Goal: Information Seeking & Learning: Learn about a topic

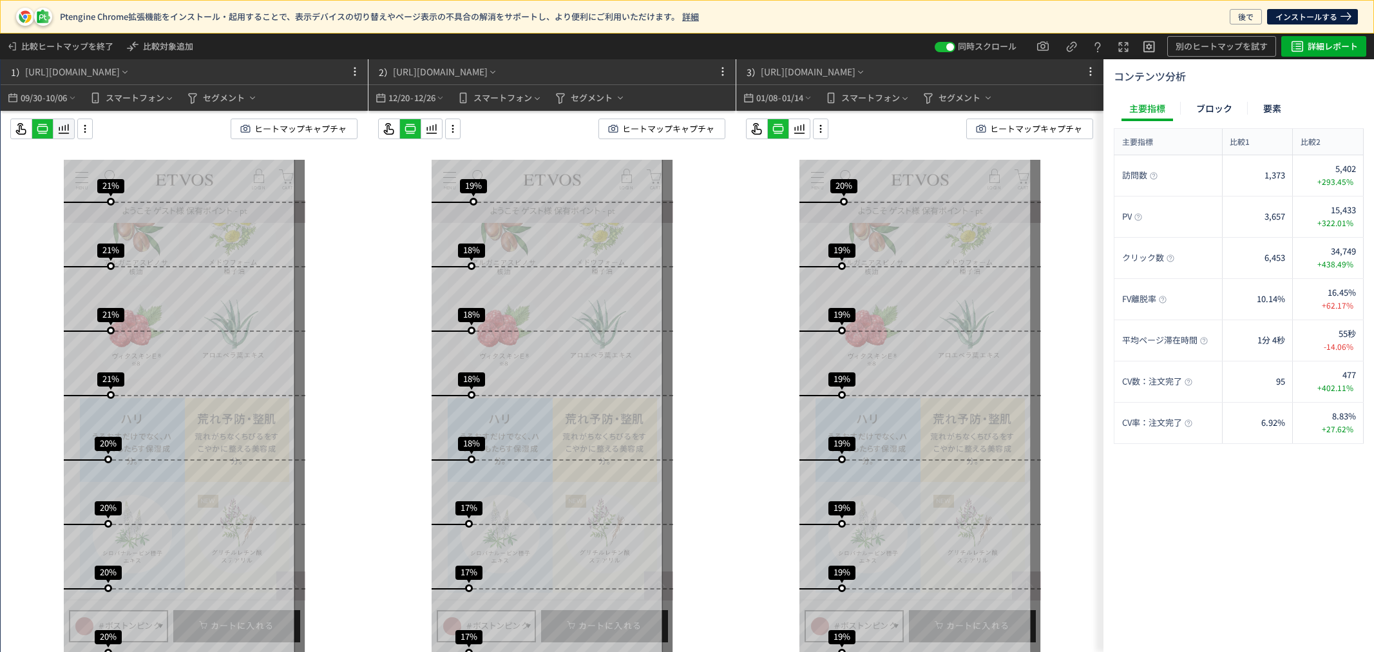
click at [64, 129] on icon at bounding box center [63, 128] width 15 height 15
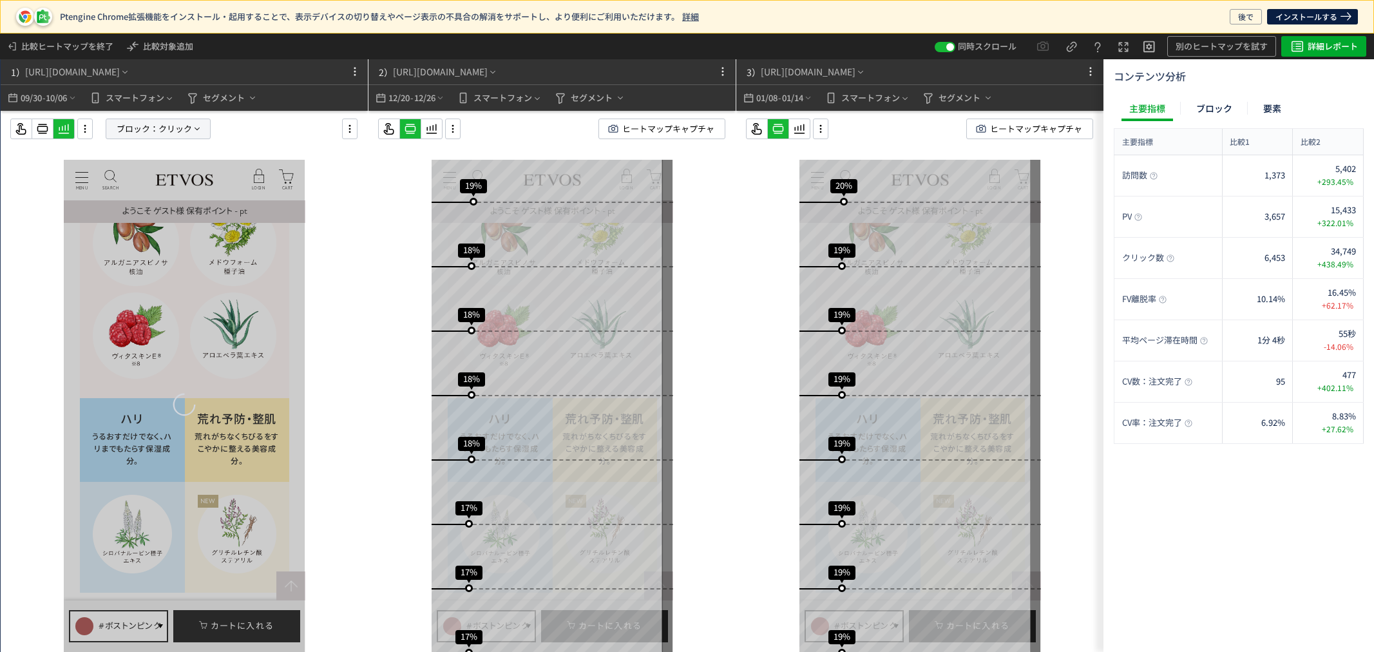
click at [133, 124] on span "ブロック：" at bounding box center [138, 128] width 42 height 19
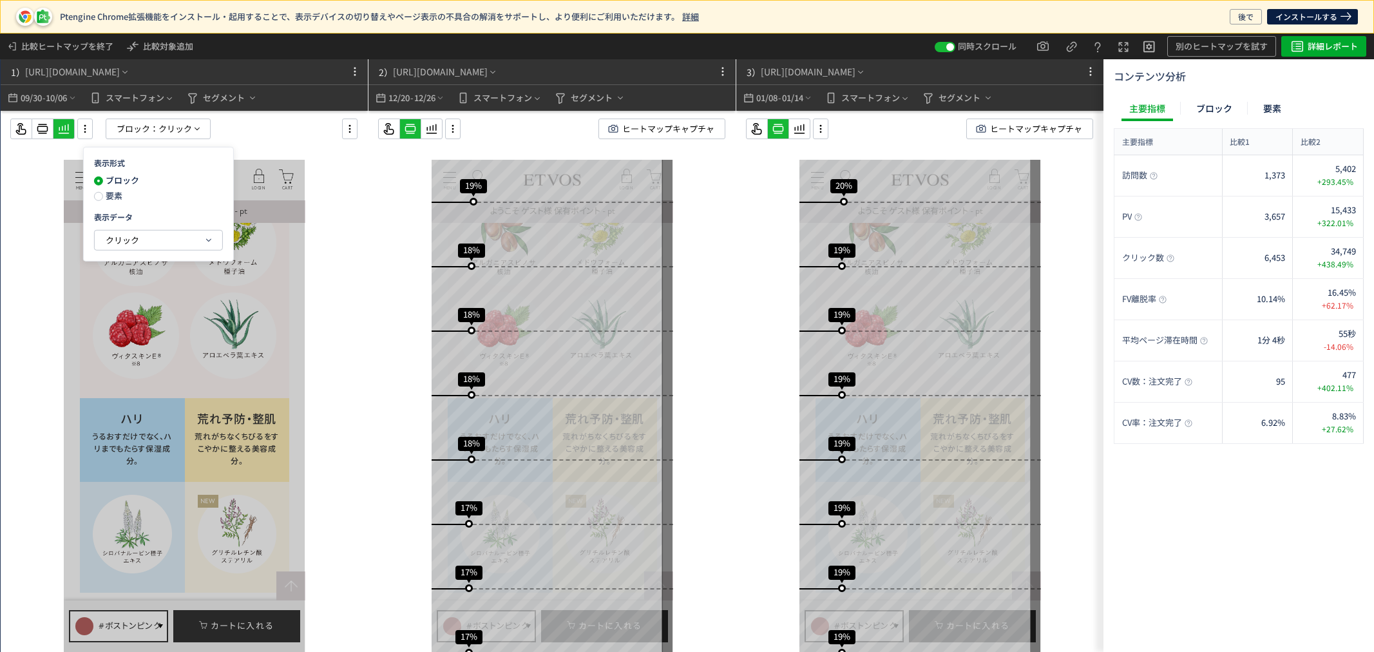
click at [111, 194] on span "要素" at bounding box center [112, 195] width 19 height 12
click at [118, 238] on span "クリック" at bounding box center [122, 240] width 33 height 12
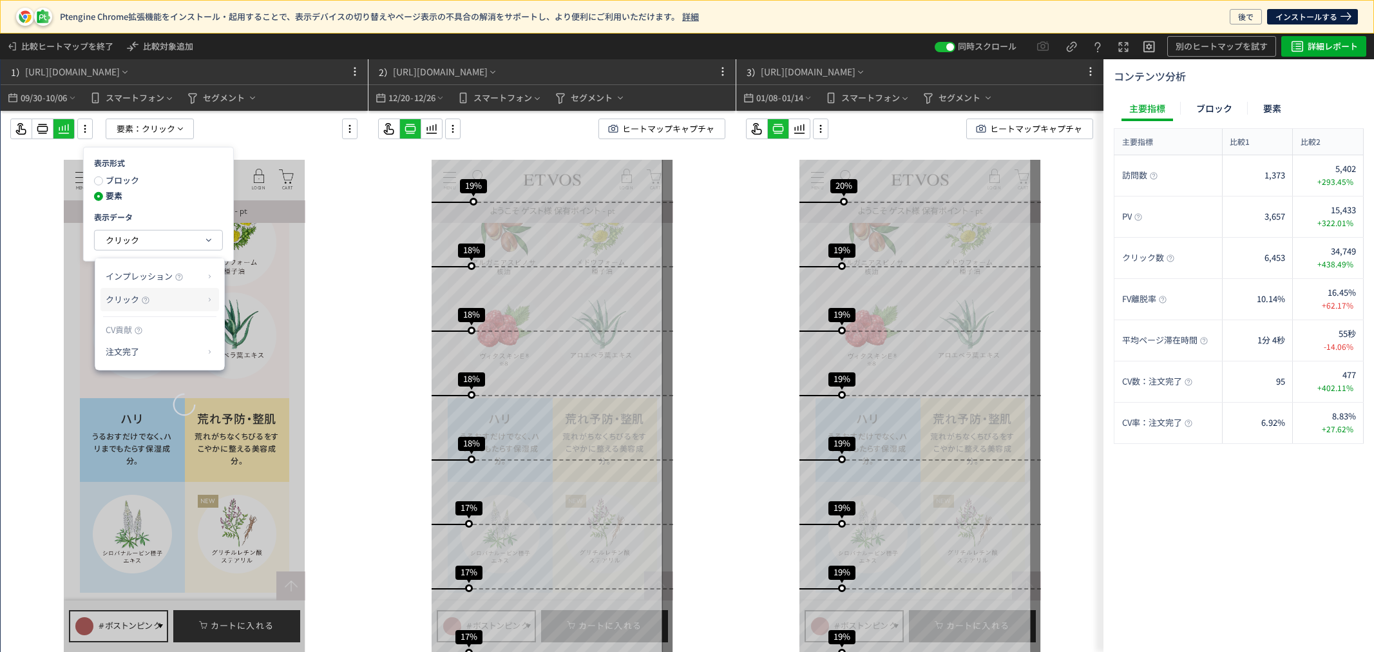
click at [153, 299] on p "クリック" at bounding box center [155, 300] width 99 height 22
click at [236, 328] on li "クリック率" at bounding box center [261, 330] width 69 height 23
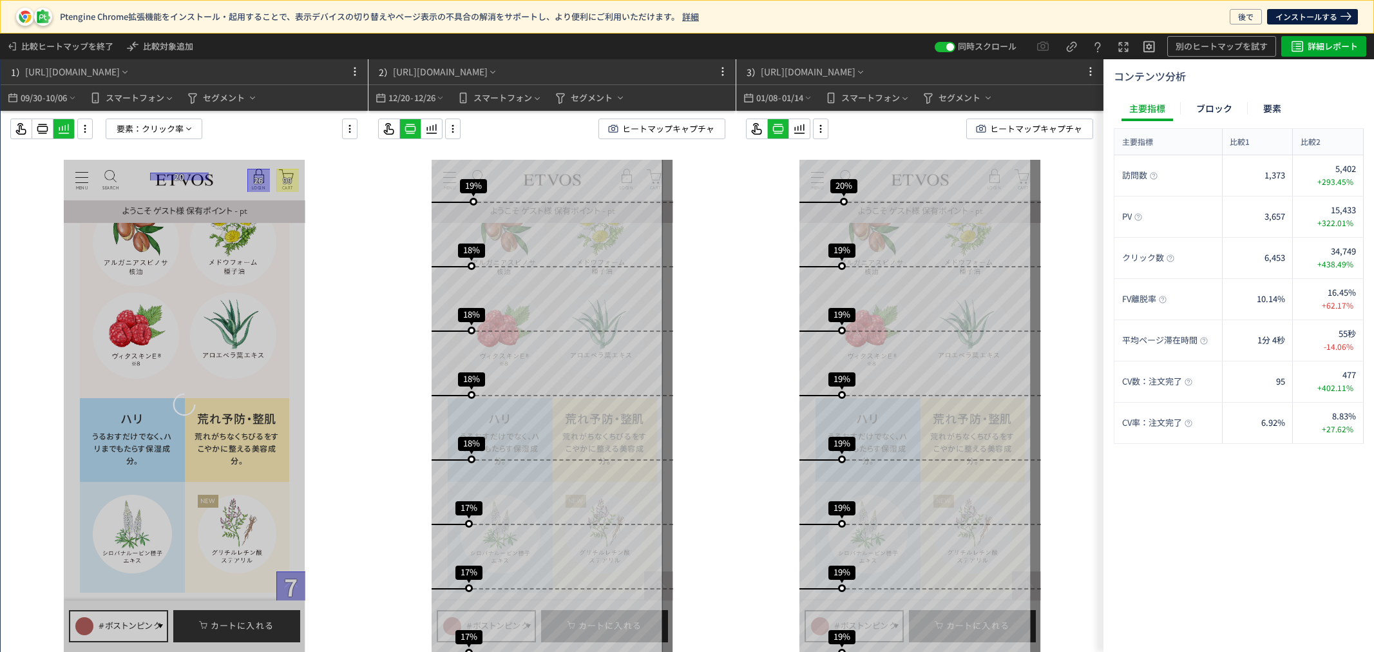
click at [449, 131] on icon at bounding box center [452, 129] width 15 height 14
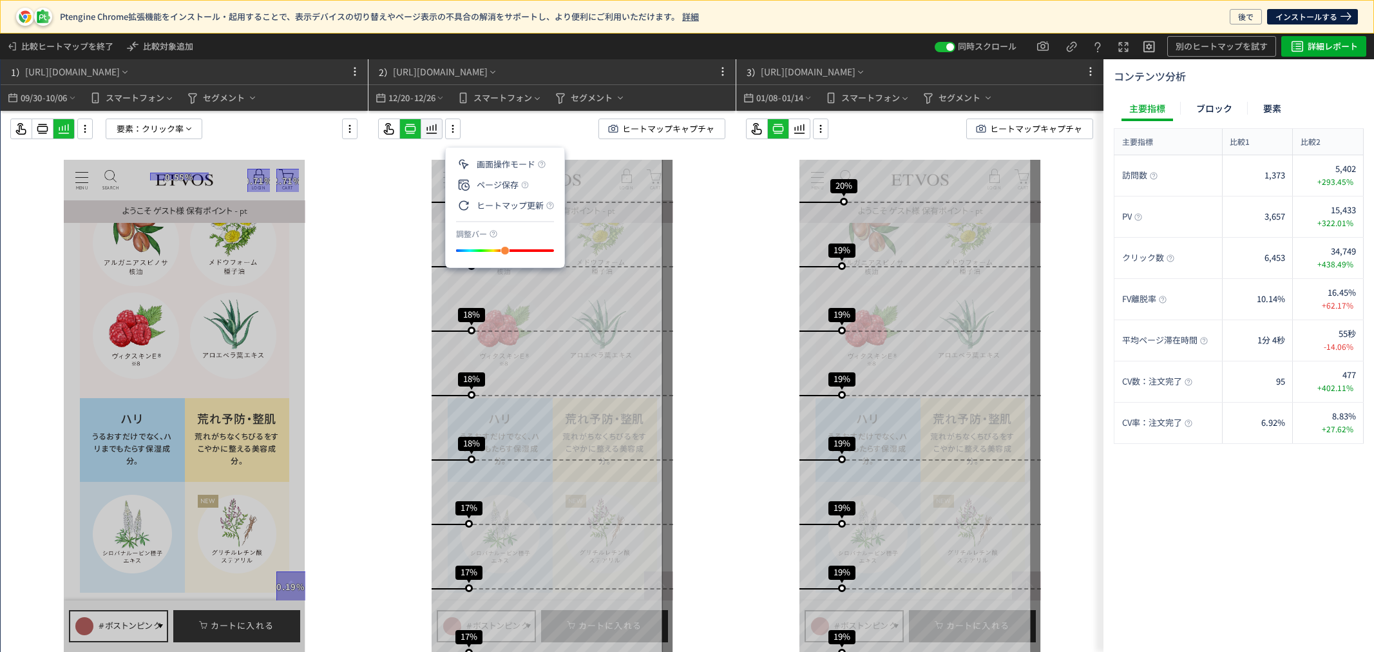
click at [433, 131] on icon at bounding box center [431, 128] width 15 height 15
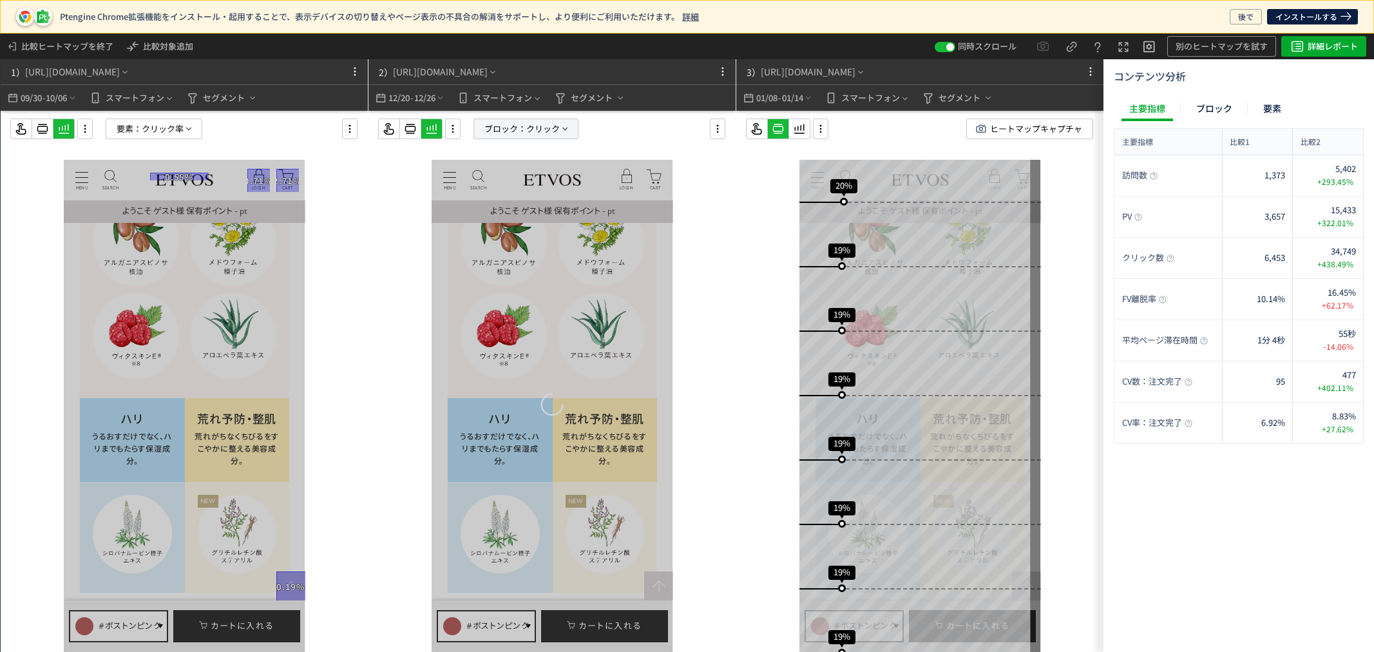
click at [499, 133] on span "ブロック：" at bounding box center [505, 128] width 42 height 19
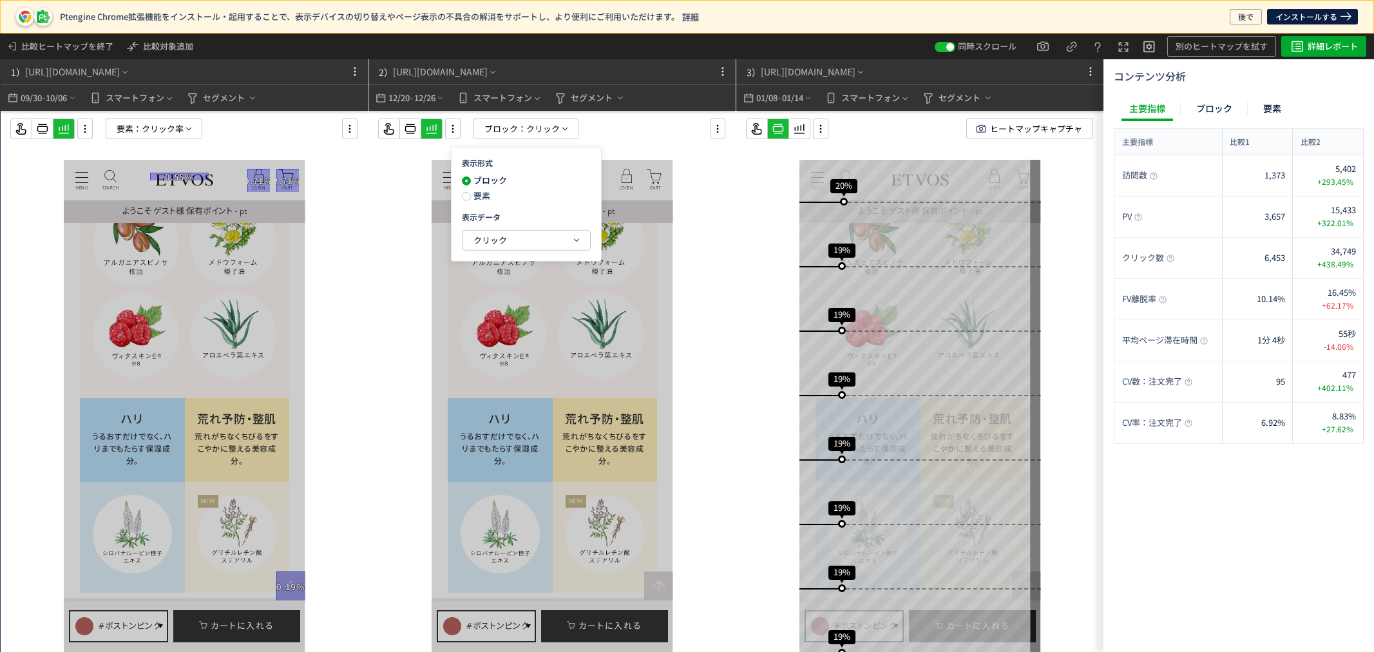
click at [471, 198] on span "要素" at bounding box center [480, 195] width 19 height 12
click at [471, 231] on button "クリック" at bounding box center [526, 240] width 128 height 19
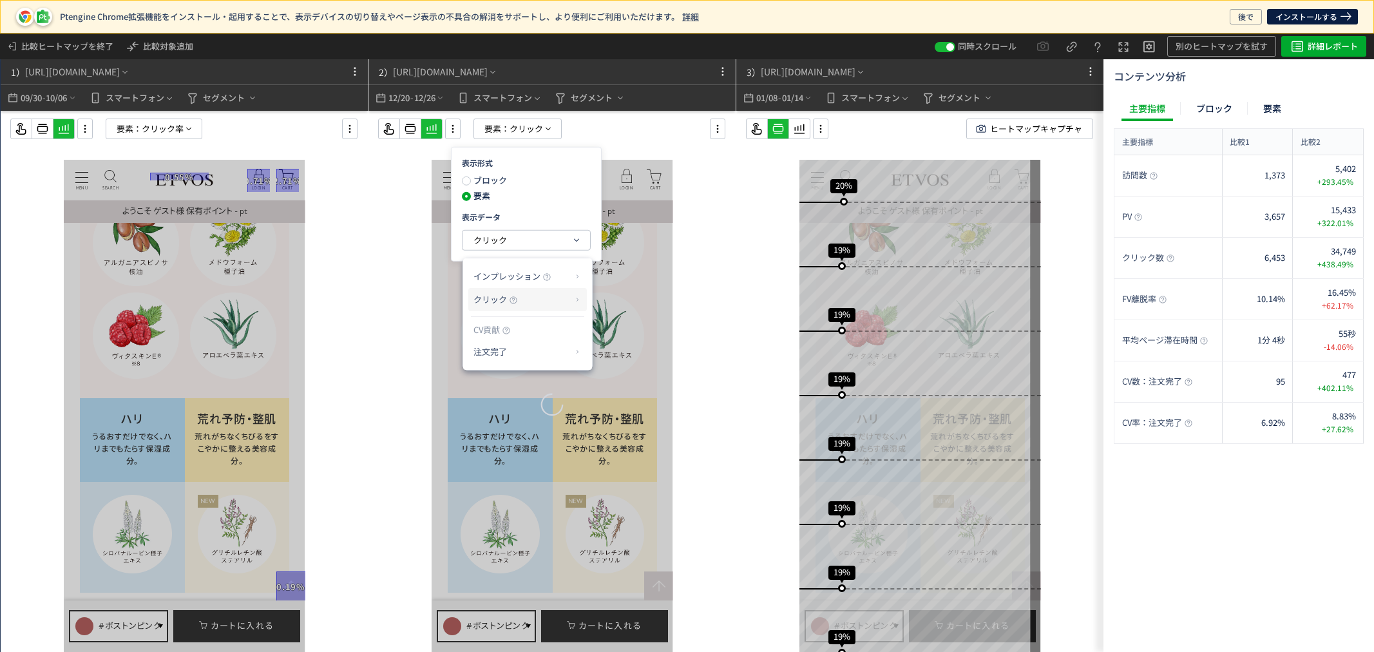
click at [497, 303] on span "クリック" at bounding box center [489, 299] width 33 height 12
click at [646, 329] on li "クリック率" at bounding box center [628, 330] width 69 height 23
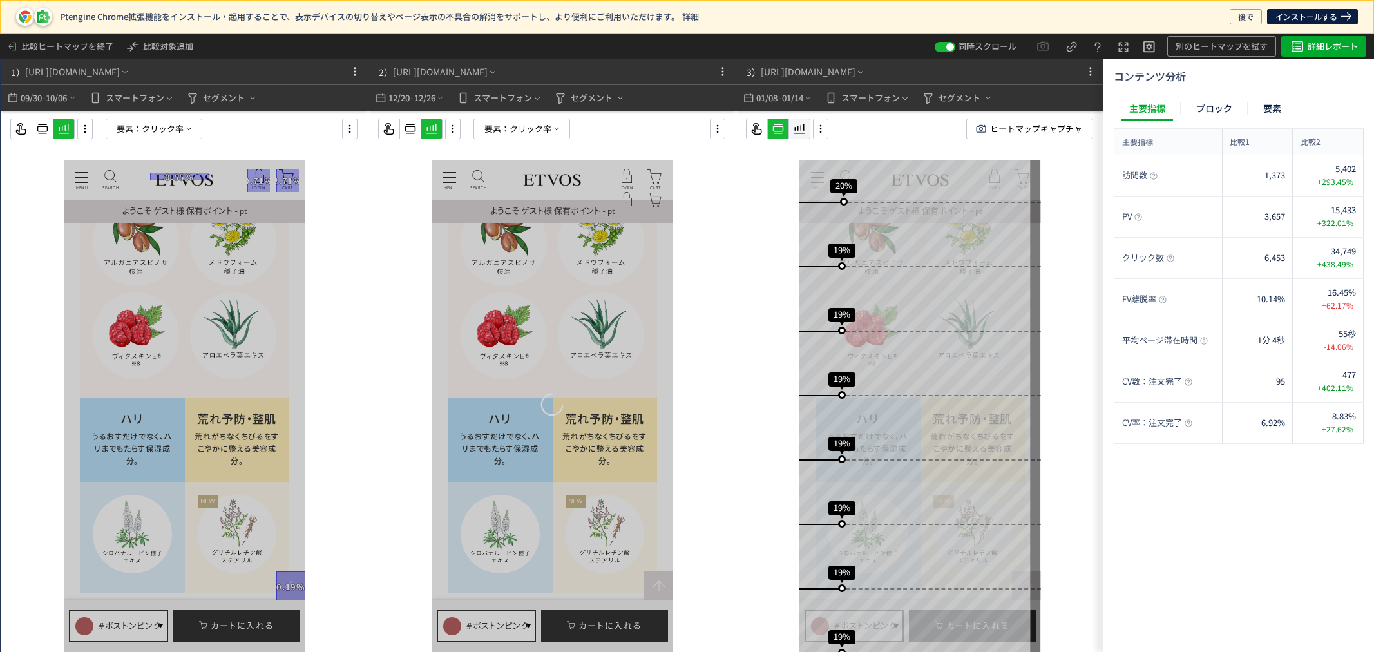
click at [795, 129] on icon at bounding box center [798, 128] width 15 height 15
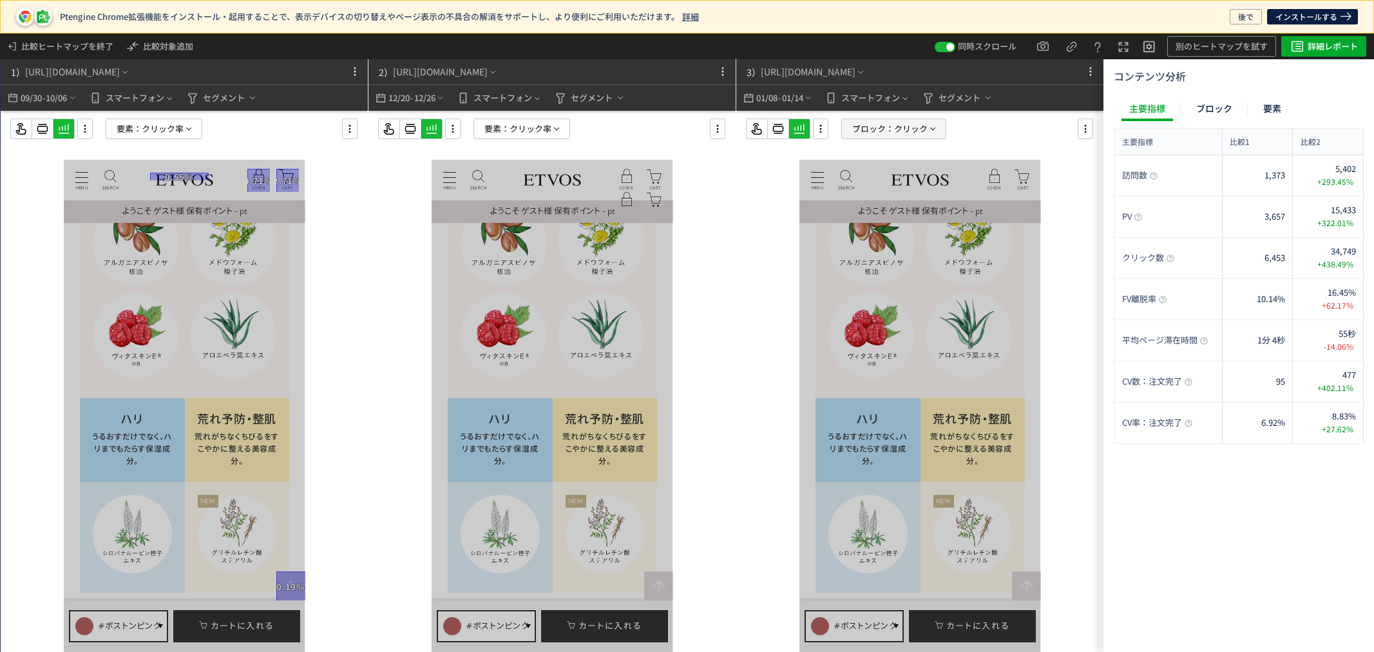
click at [855, 131] on span "ブロック：" at bounding box center [873, 128] width 42 height 19
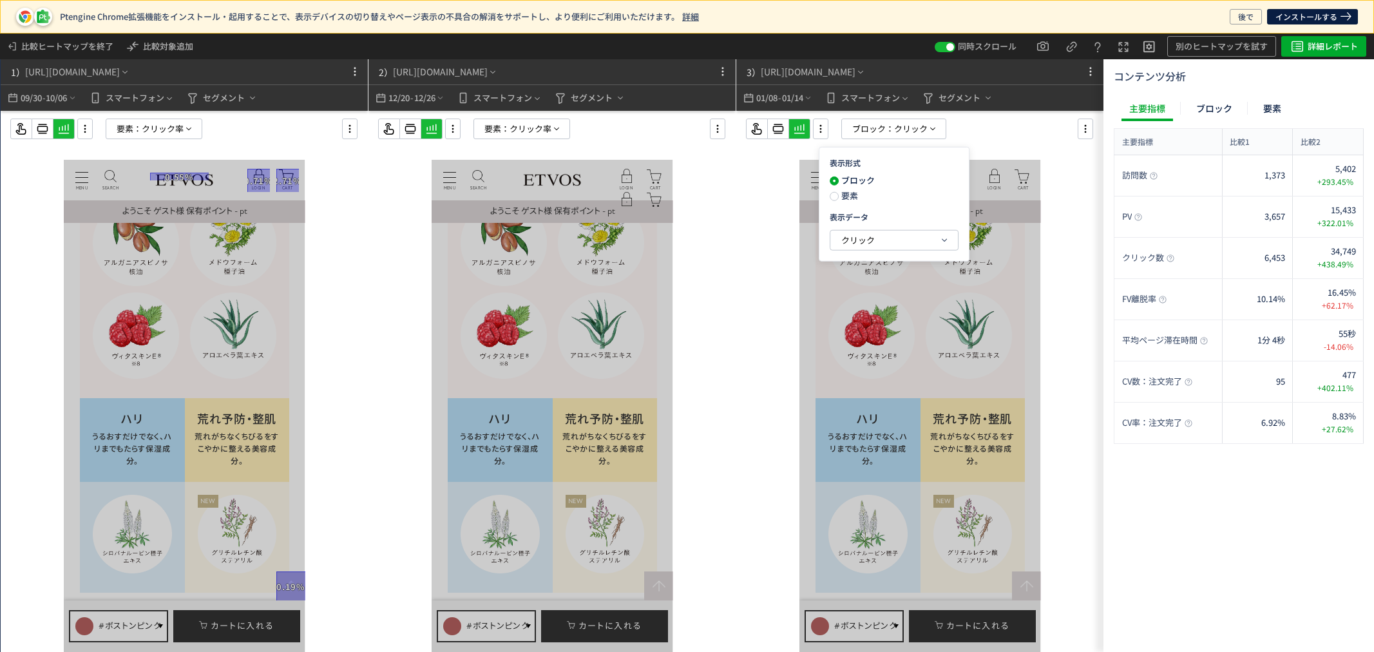
click at [849, 196] on span "要素" at bounding box center [847, 195] width 19 height 12
click at [852, 236] on span "クリック" at bounding box center [857, 240] width 33 height 12
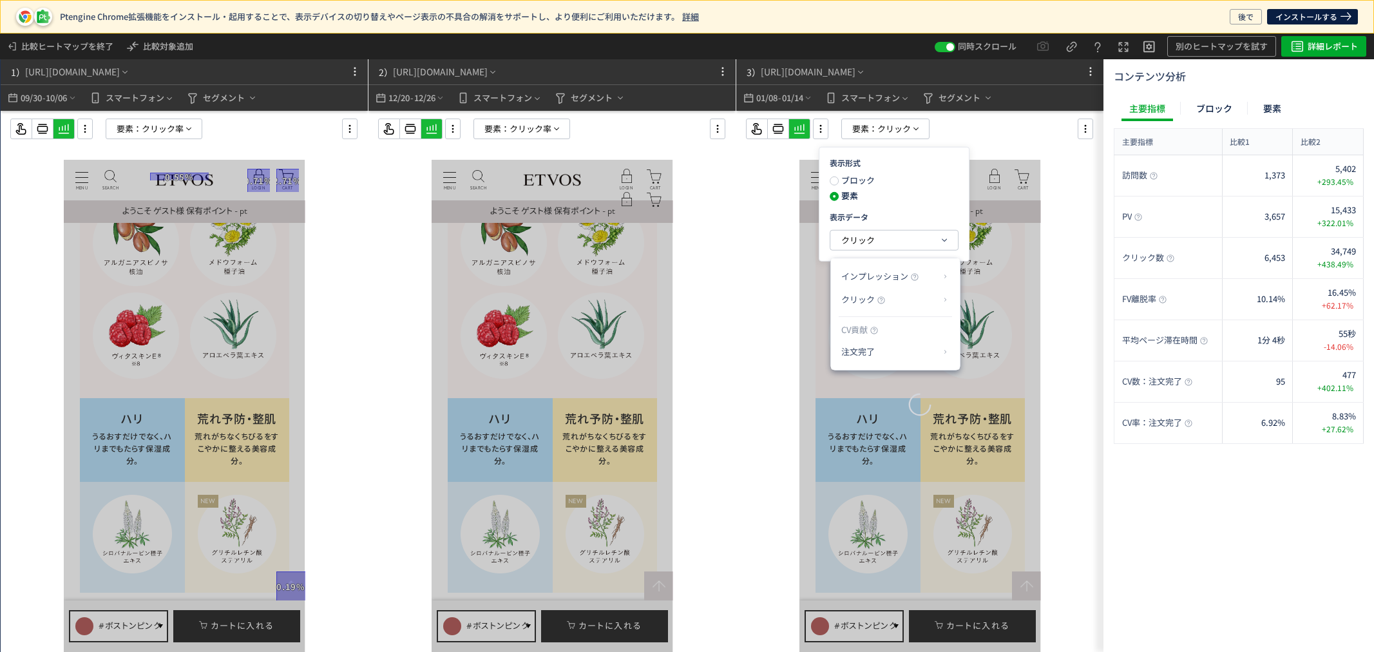
click at [853, 301] on span "クリック" at bounding box center [857, 299] width 33 height 12
click at [1008, 327] on li "クリック率" at bounding box center [997, 330] width 69 height 23
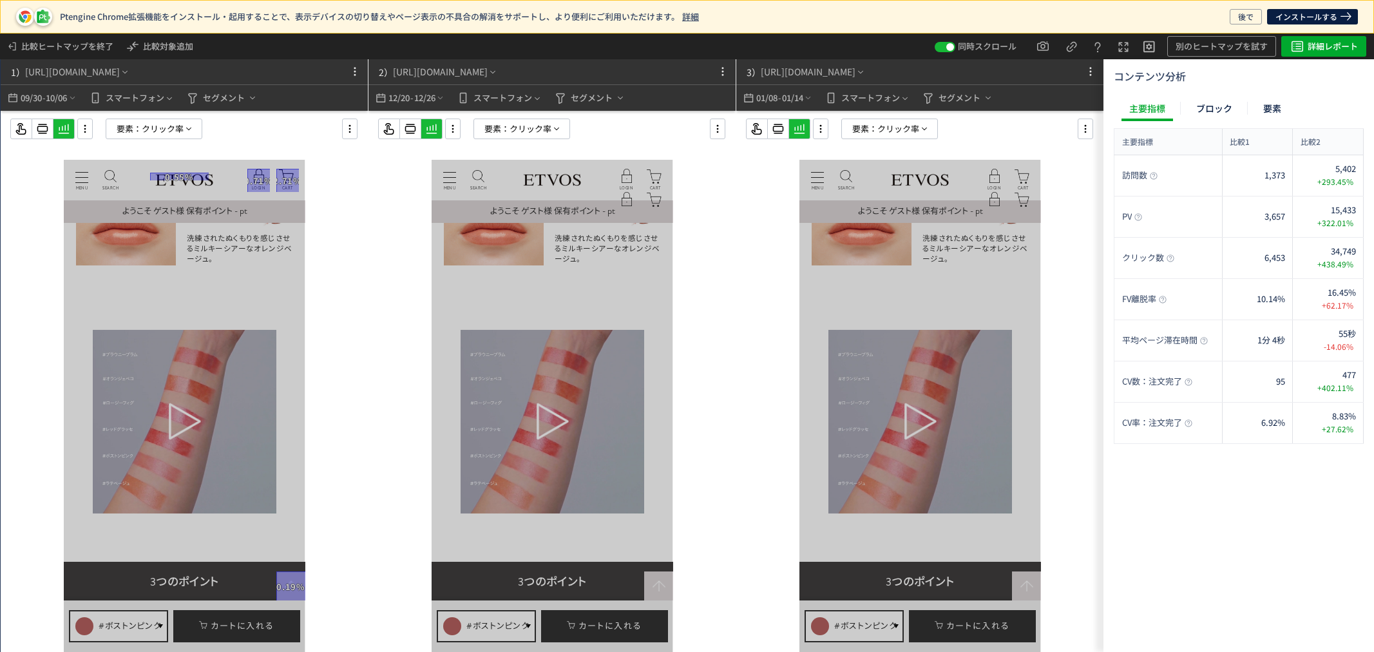
scroll to position [1225, 0]
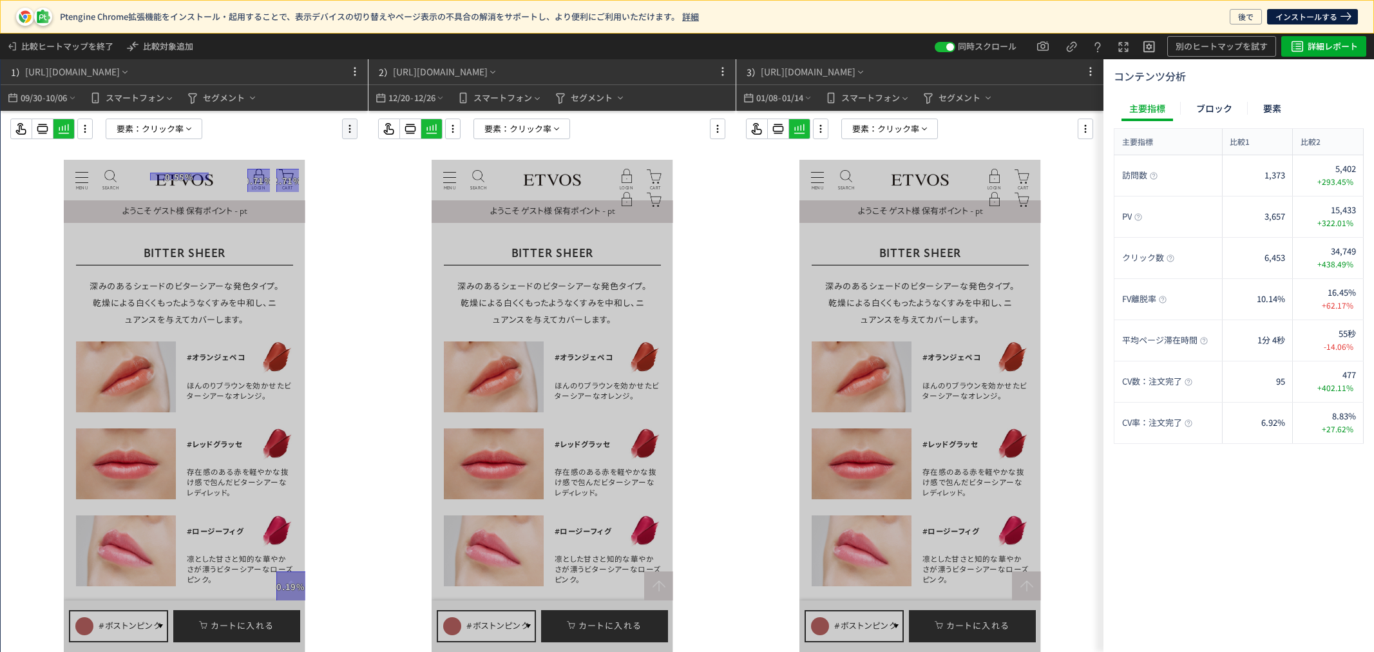
click at [349, 126] on use at bounding box center [350, 129] width 2 height 8
click at [374, 164] on li "要素編集" at bounding box center [409, 164] width 123 height 21
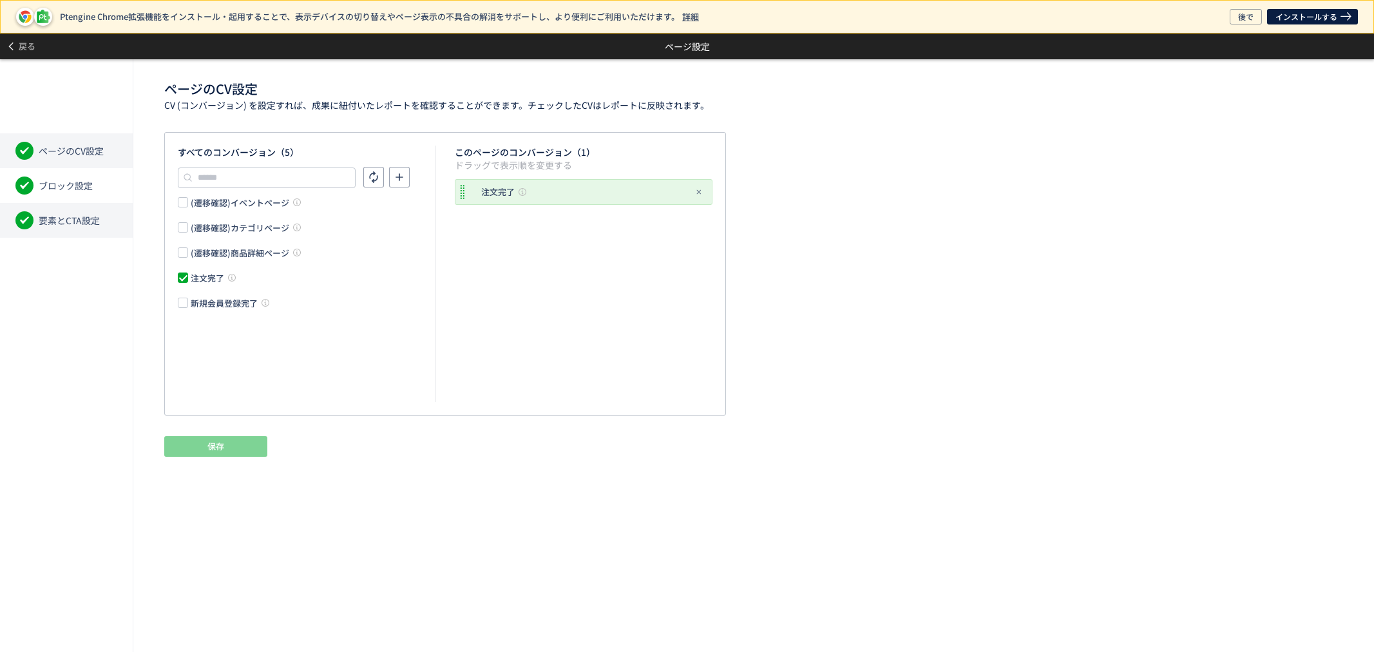
click at [99, 232] on li "要素とCTA設定" at bounding box center [66, 220] width 133 height 35
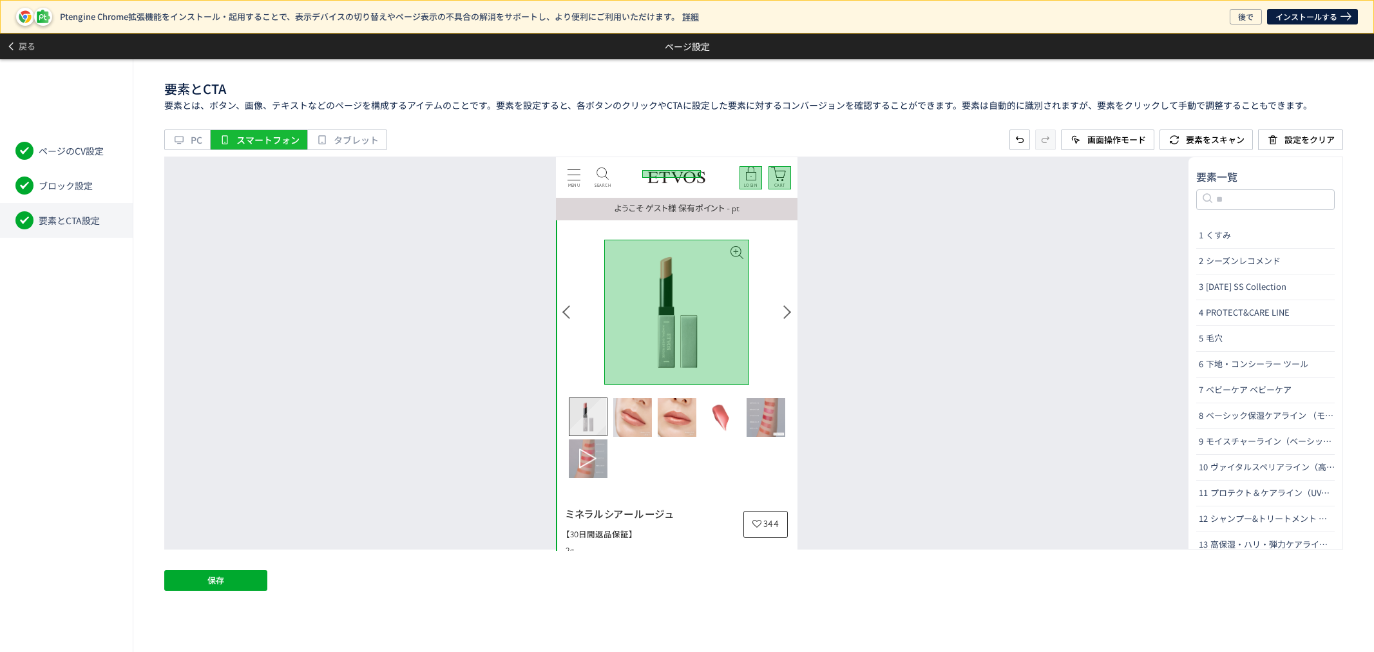
click at [586, 420] on img "Go to slide 1" at bounding box center [587, 415] width 37 height 37
click at [630, 414] on img "Go to slide 2" at bounding box center [632, 416] width 39 height 39
click at [689, 413] on img "Go to slide 3" at bounding box center [677, 416] width 39 height 39
click at [713, 413] on img "Go to slide 4" at bounding box center [721, 416] width 39 height 39
click at [768, 413] on img "Go to slide 5" at bounding box center [765, 416] width 39 height 39
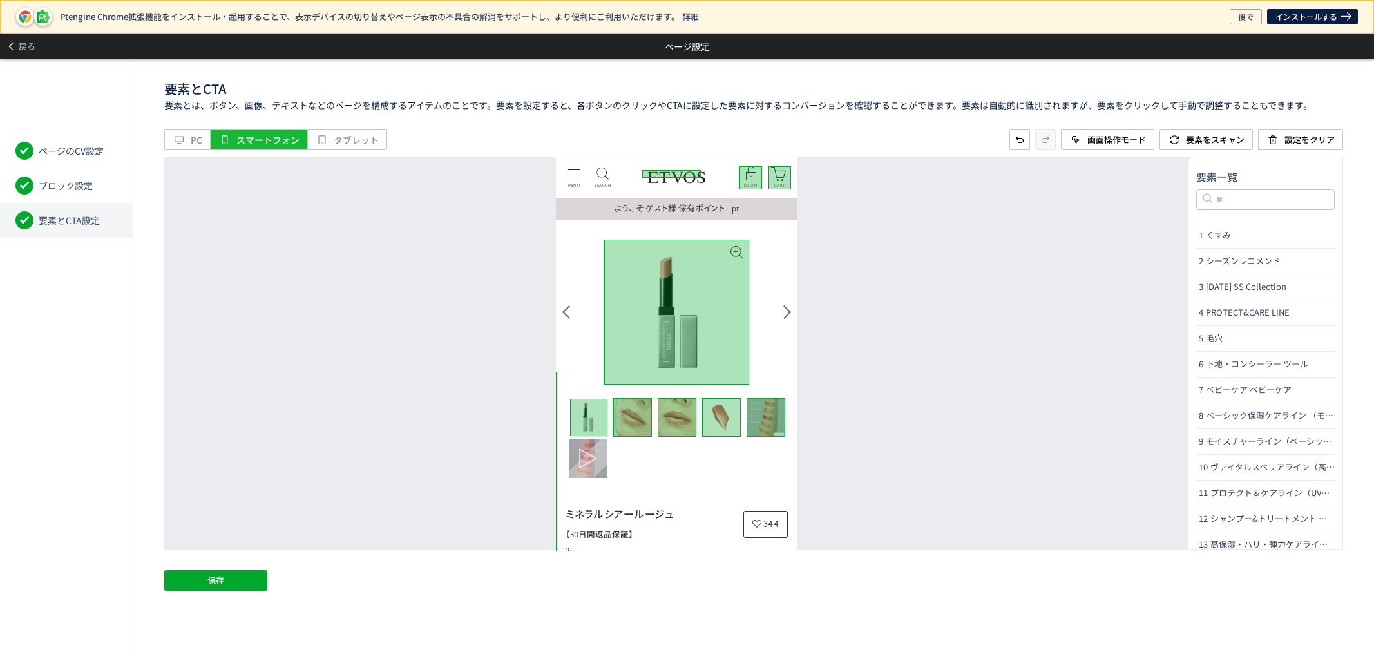
click at [577, 464] on figure "Go to slide 6" at bounding box center [588, 458] width 39 height 39
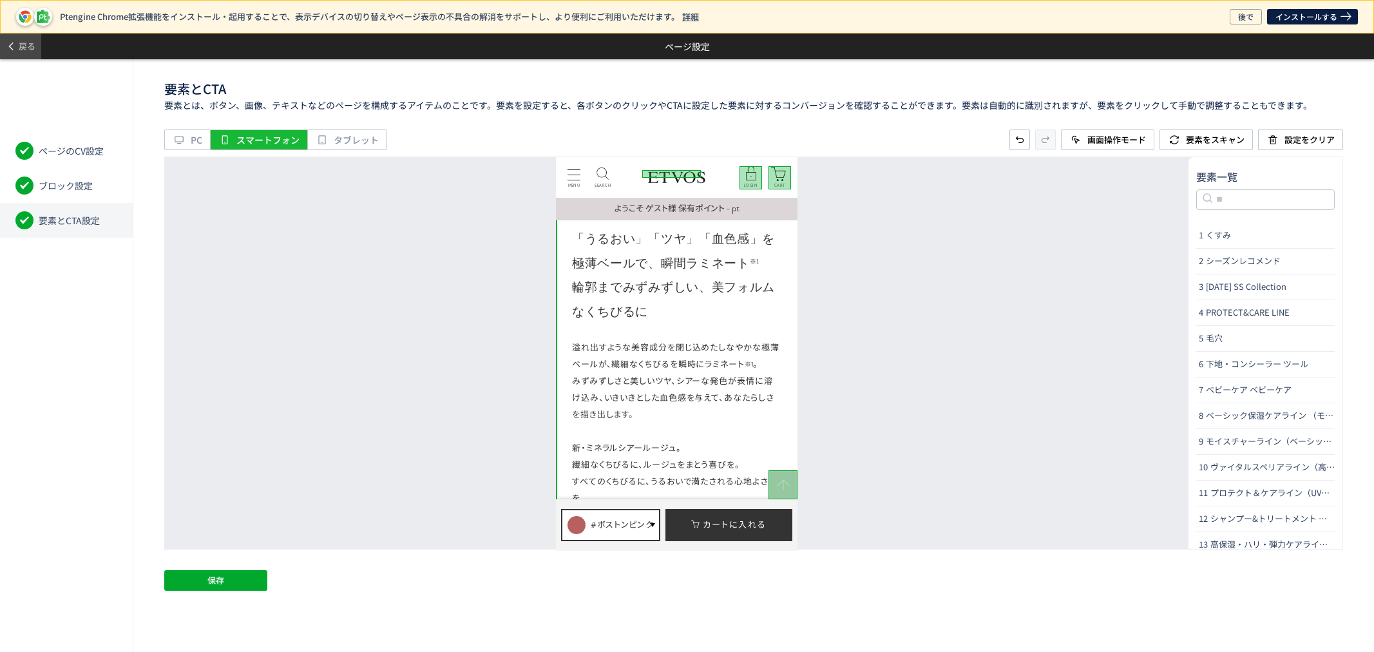
click at [20, 46] on span "戻る" at bounding box center [27, 46] width 17 height 21
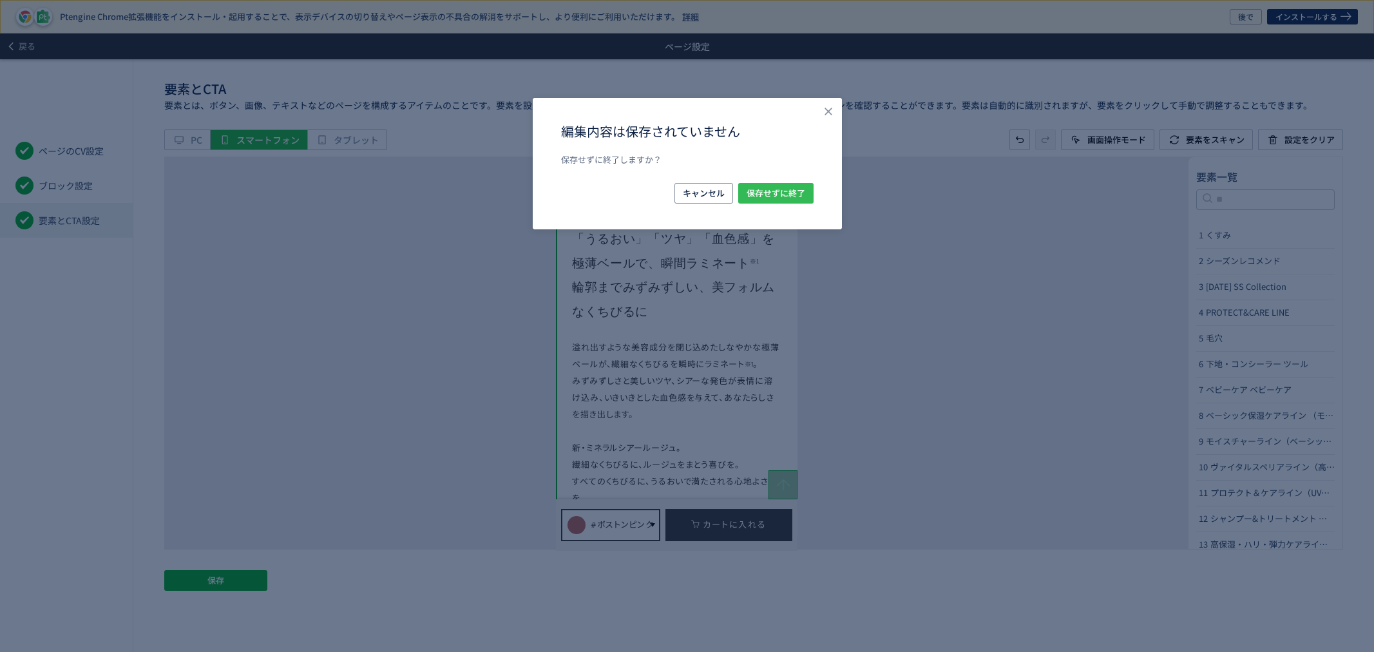
click at [748, 196] on span "保存せずに終了" at bounding box center [775, 193] width 59 height 21
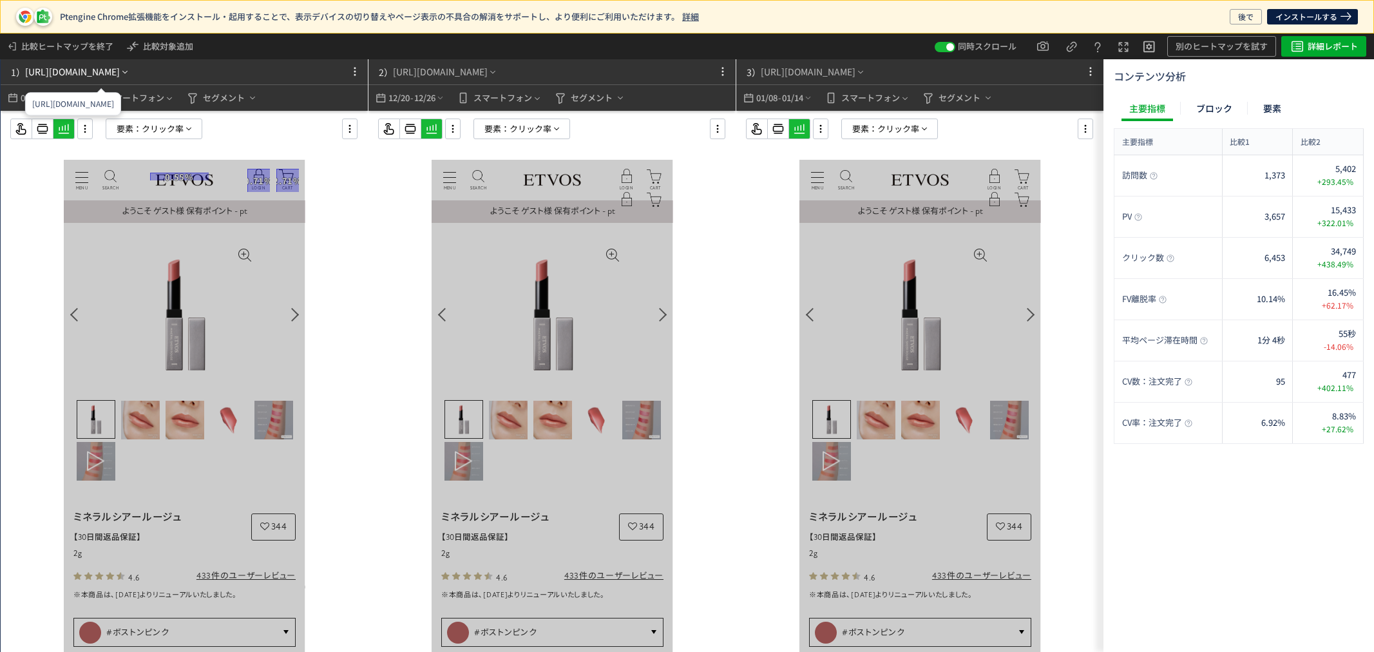
scroll to position [0, 0]
click at [130, 70] on icon "heatmap-top-bar" at bounding box center [125, 72] width 10 height 10
click at [130, 73] on icon "heatmap-top-bar" at bounding box center [125, 72] width 10 height 10
click at [120, 71] on div "[URL][DOMAIN_NAME]" at bounding box center [72, 72] width 95 height 14
click at [126, 107] on li "別ページに移動" at bounding box center [101, 108] width 110 height 21
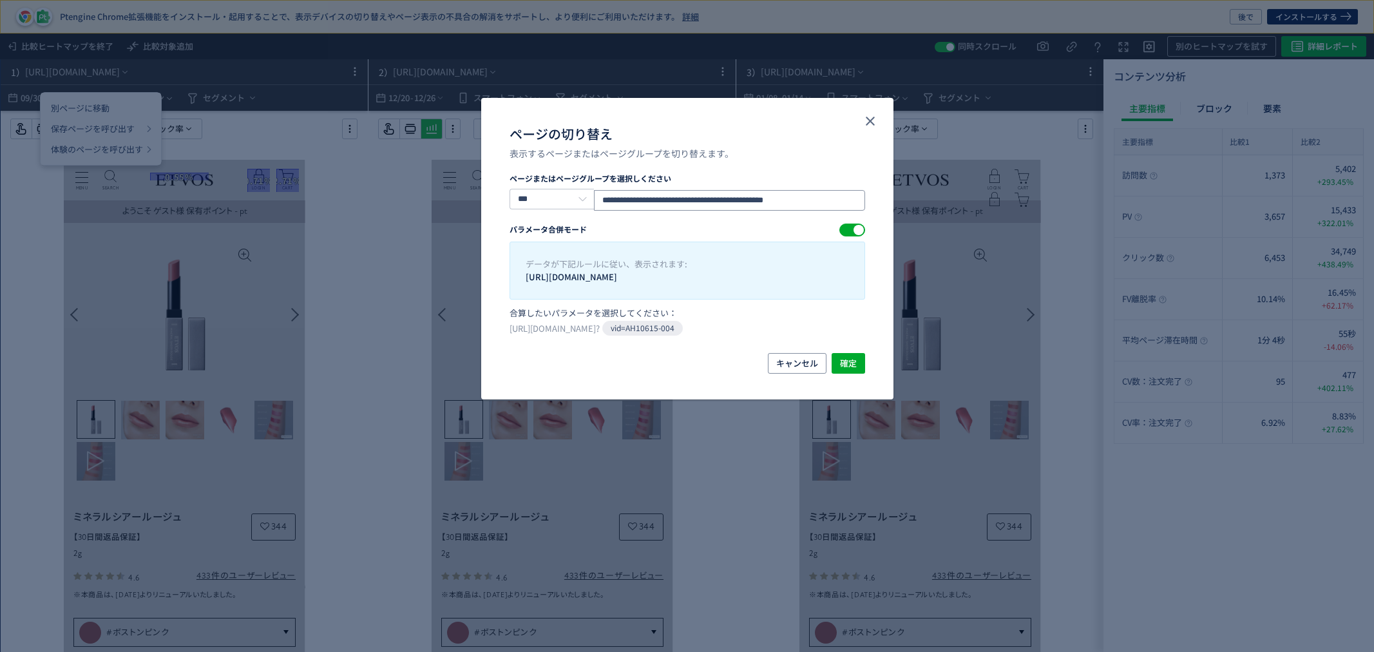
drag, startPoint x: 762, startPoint y: 198, endPoint x: 914, endPoint y: 204, distance: 152.8
click at [914, 204] on div "**********" at bounding box center [687, 326] width 1374 height 652
type input "**********"
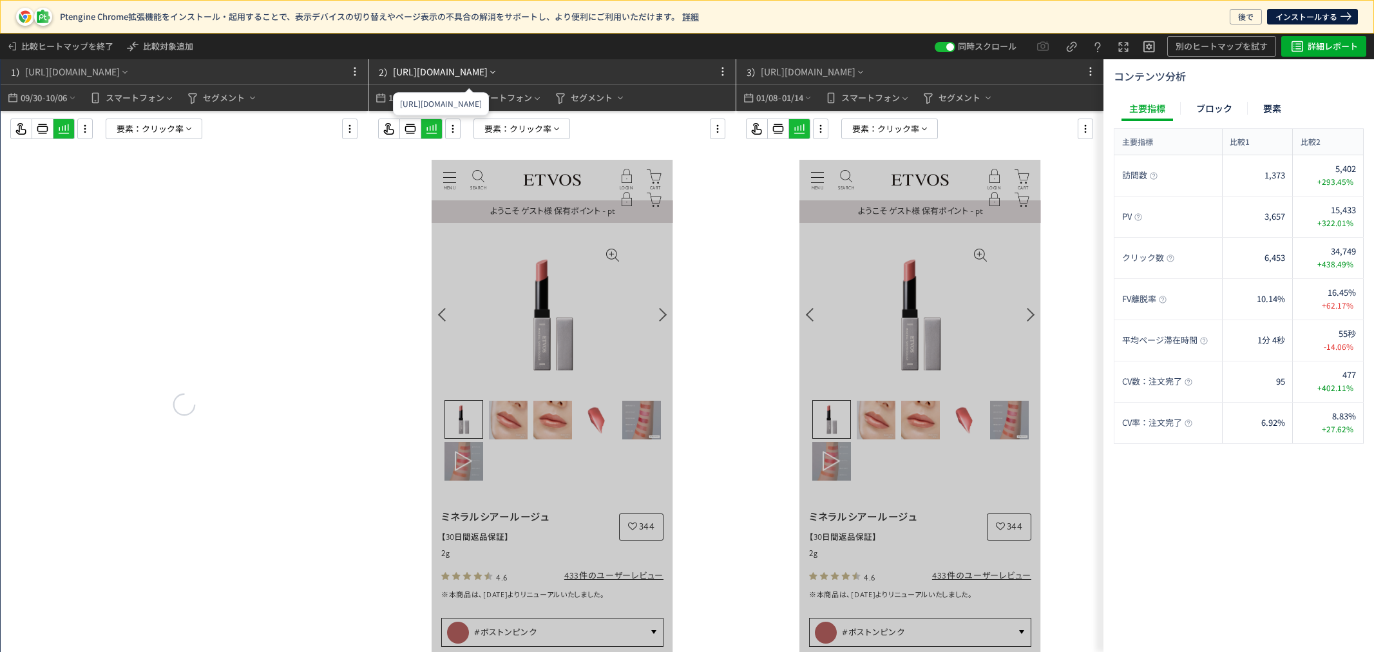
click at [417, 79] on div "2） [URL][DOMAIN_NAME]" at bounding box center [436, 72] width 124 height 26
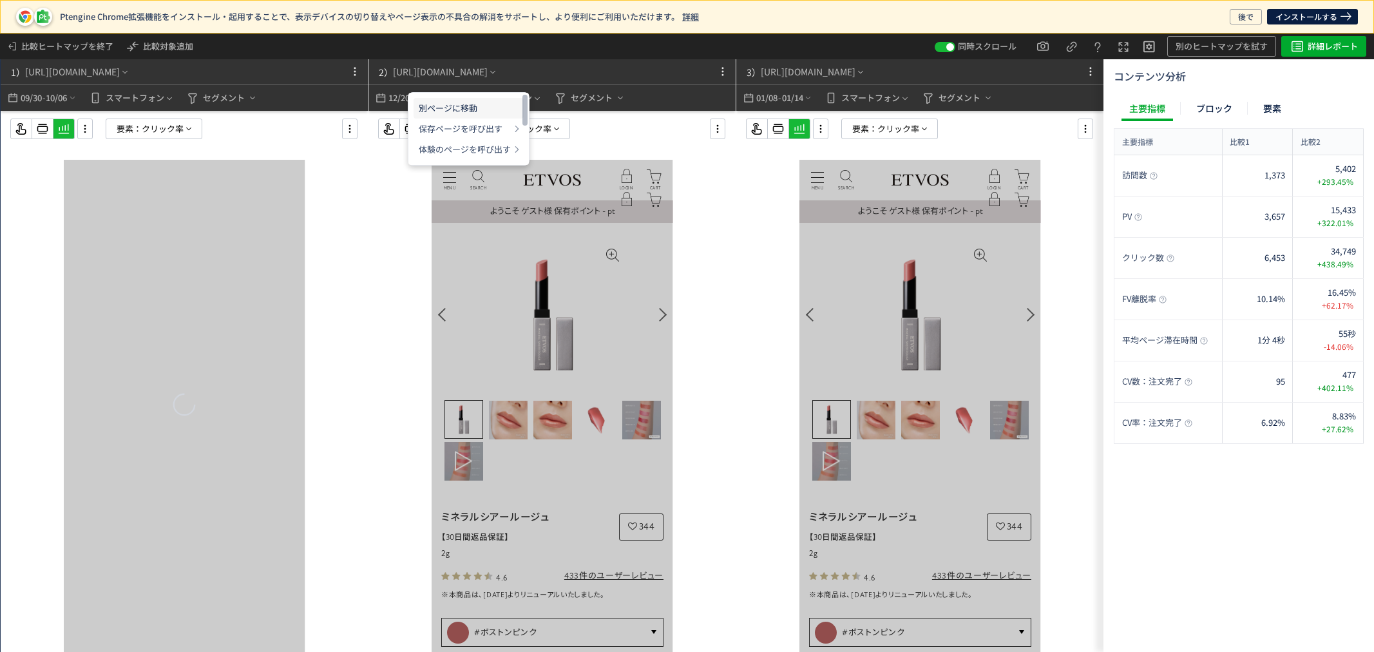
click at [456, 108] on li "別ページに移動" at bounding box center [468, 108] width 110 height 21
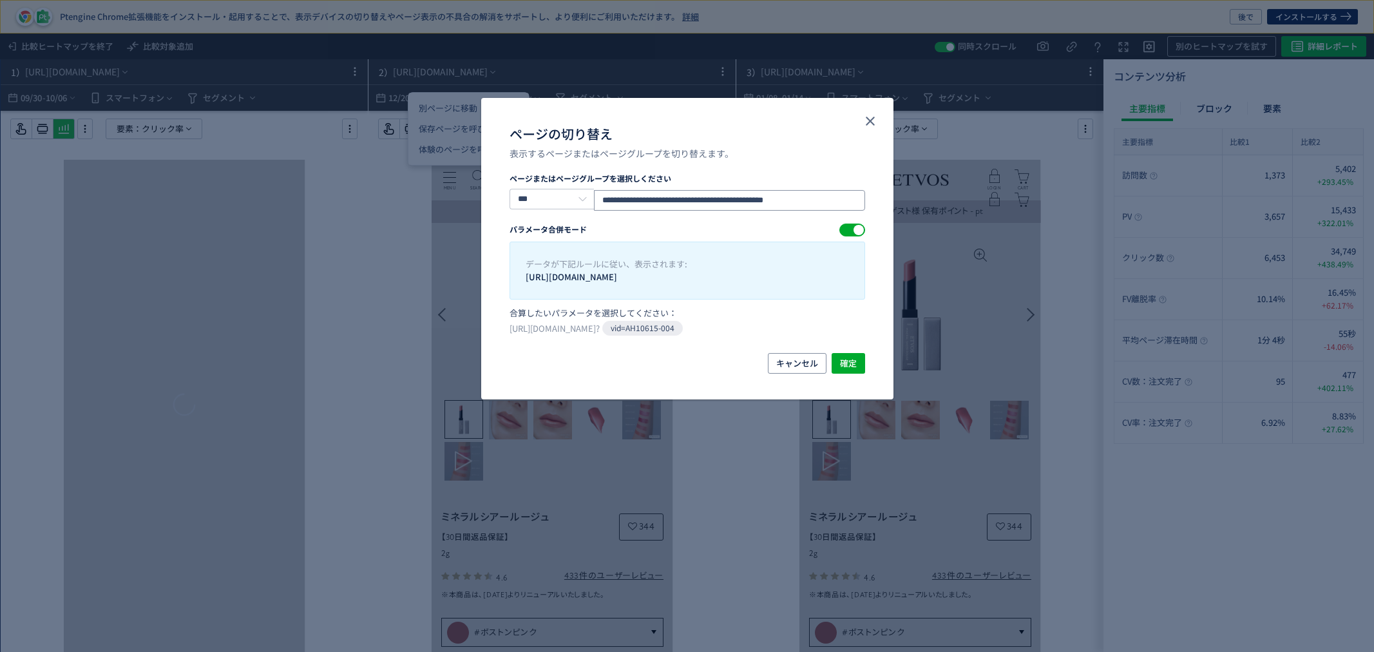
click at [813, 201] on input "**********" at bounding box center [729, 200] width 270 height 21
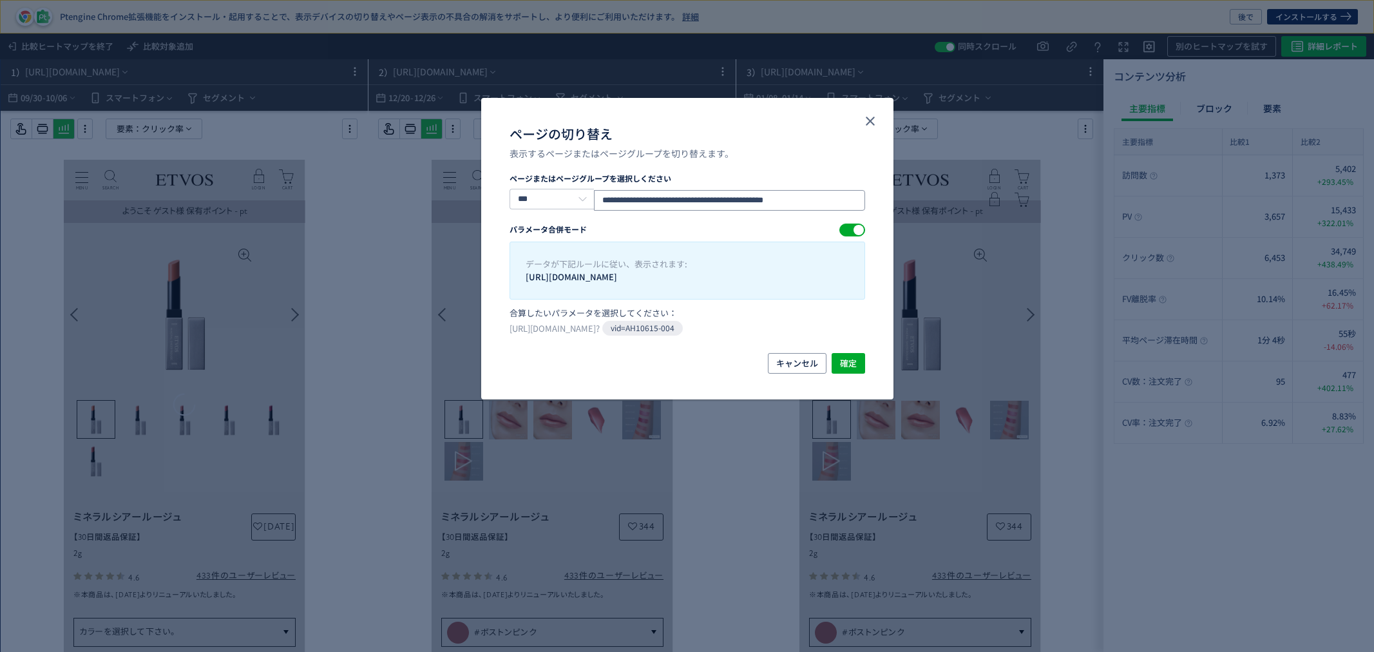
drag, startPoint x: 764, startPoint y: 200, endPoint x: 911, endPoint y: 207, distance: 147.0
click at [911, 207] on div "**********" at bounding box center [687, 326] width 1374 height 652
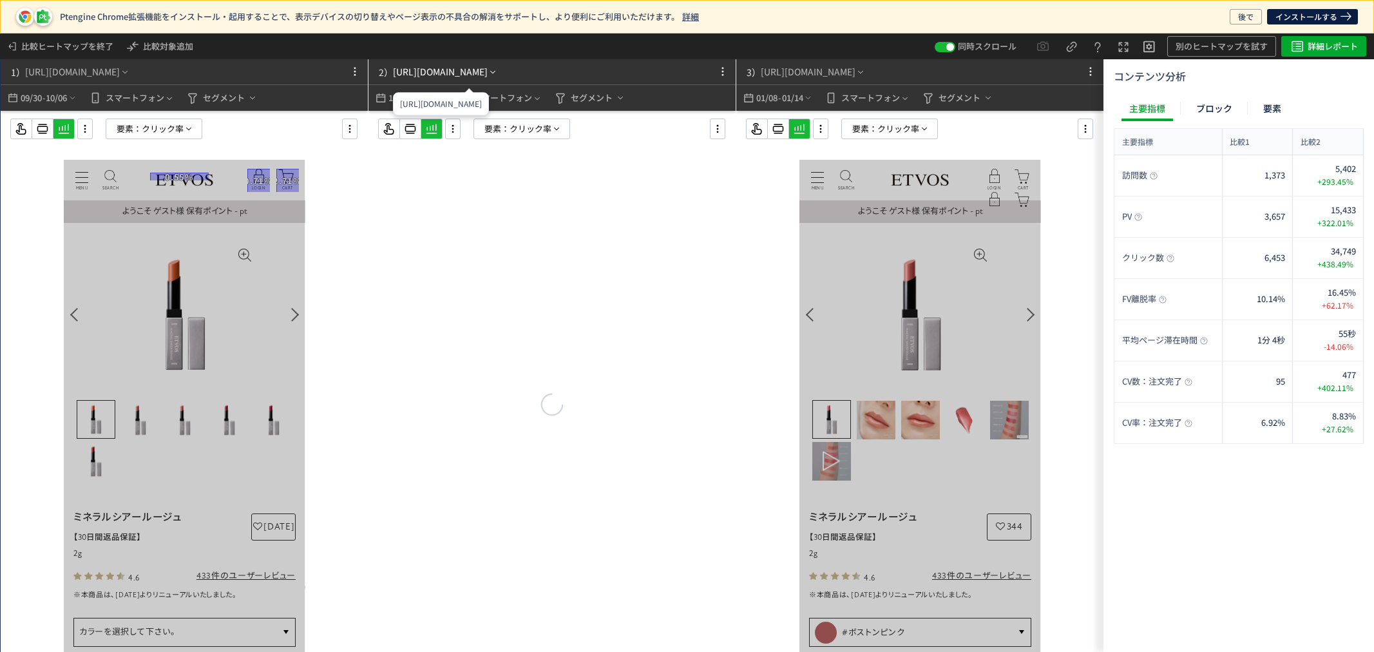
click at [488, 71] on div "[URL][DOMAIN_NAME]" at bounding box center [440, 72] width 95 height 14
click at [488, 110] on li "別ページに移動" at bounding box center [468, 108] width 110 height 21
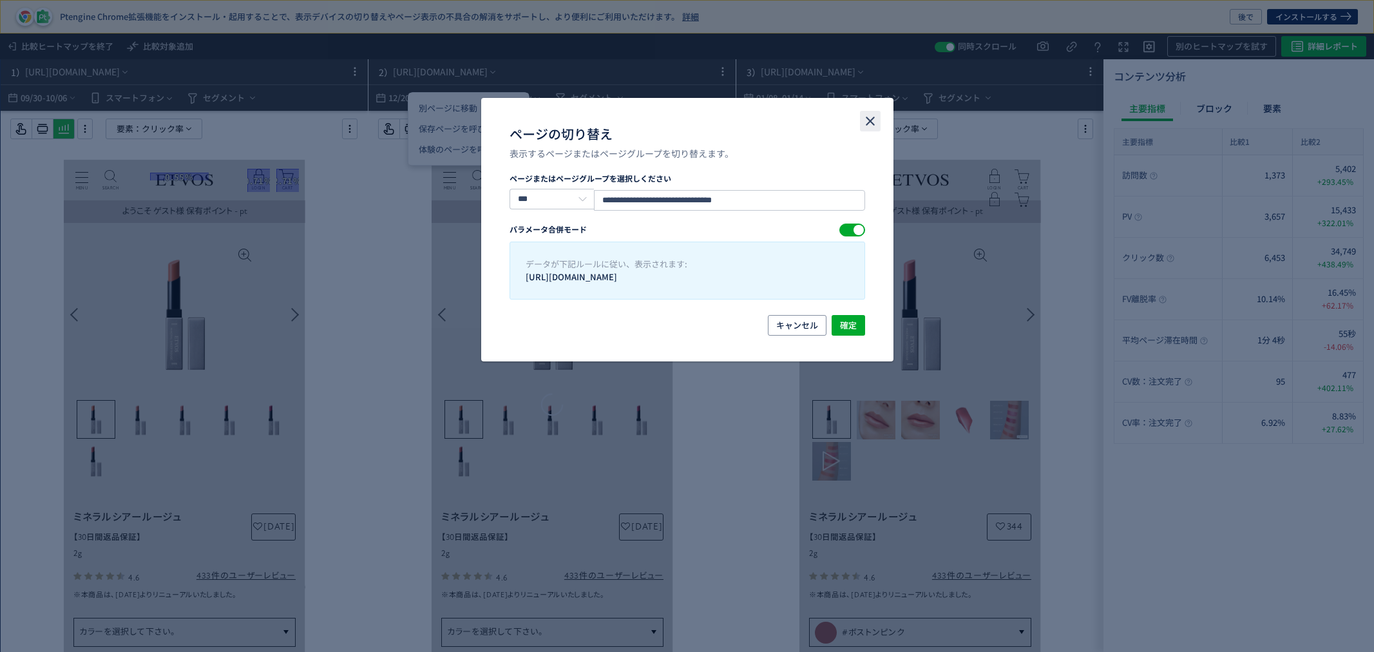
click at [866, 120] on icon "close" at bounding box center [869, 120] width 15 height 15
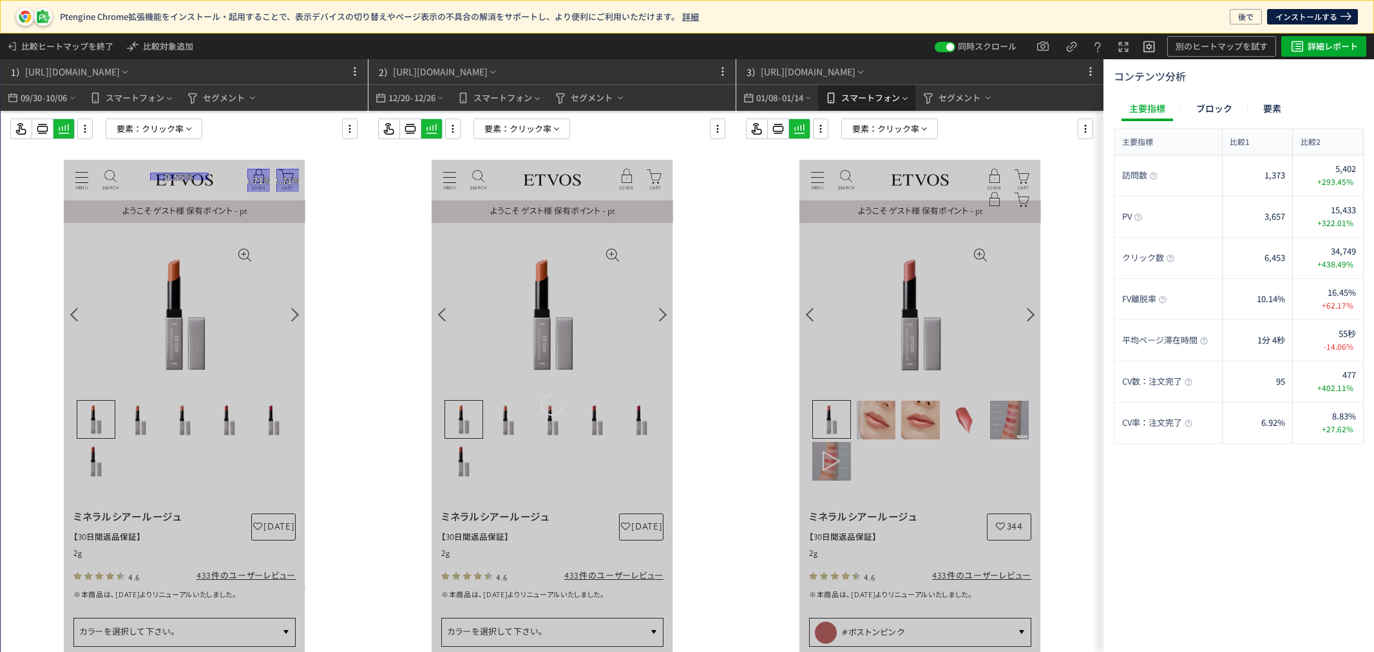
click at [884, 85] on button "スマートフォン" at bounding box center [866, 98] width 97 height 26
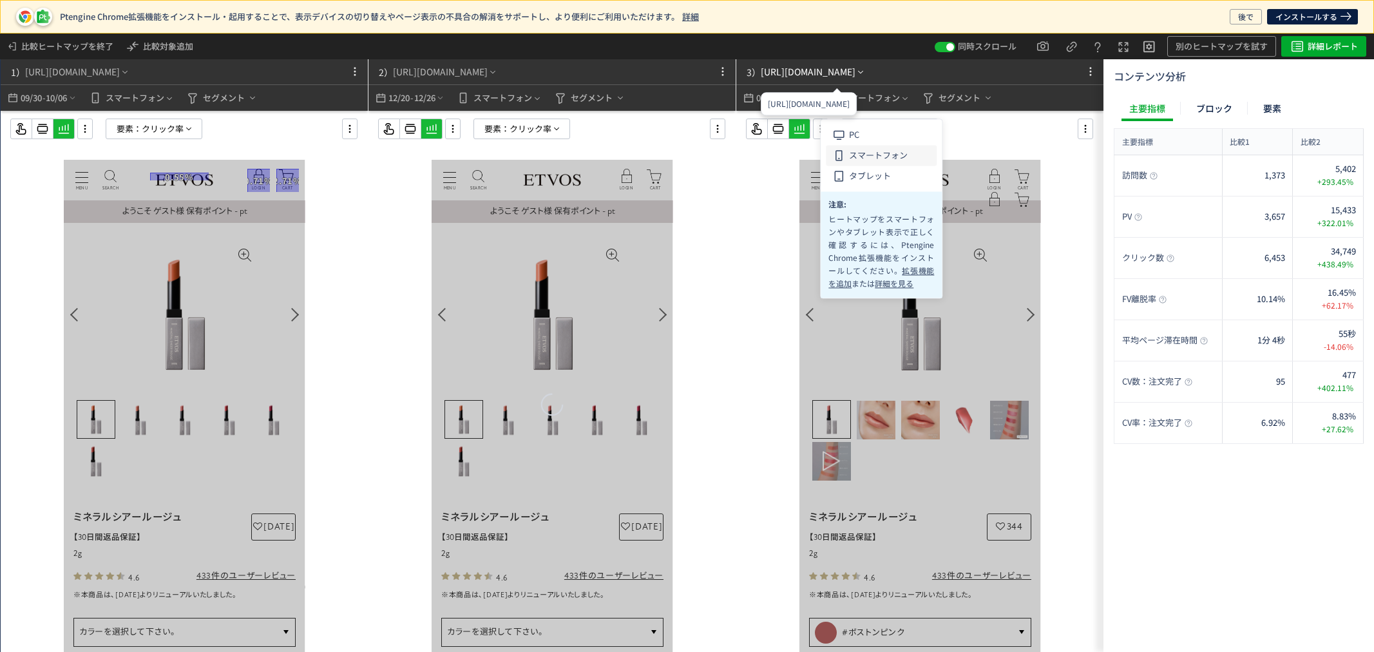
click at [866, 79] on div "3） [URL][DOMAIN_NAME]" at bounding box center [803, 72] width 124 height 26
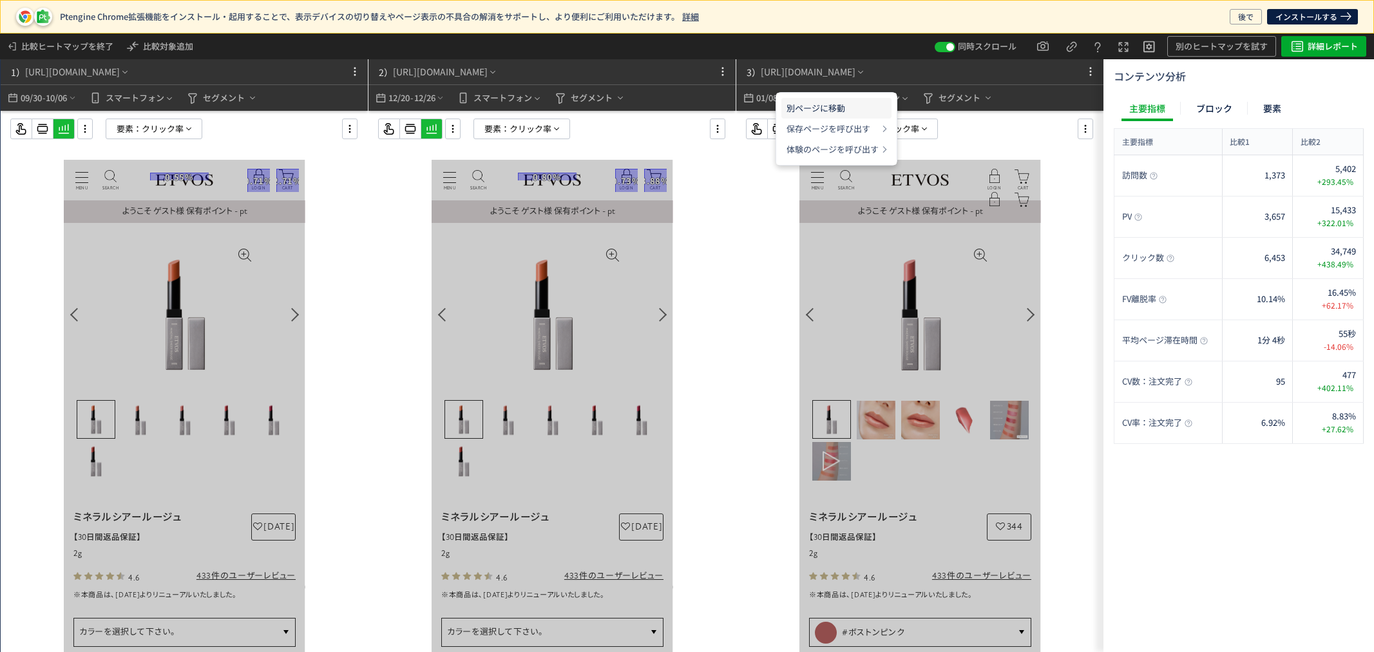
click at [852, 112] on li "別ページに移動" at bounding box center [836, 108] width 110 height 21
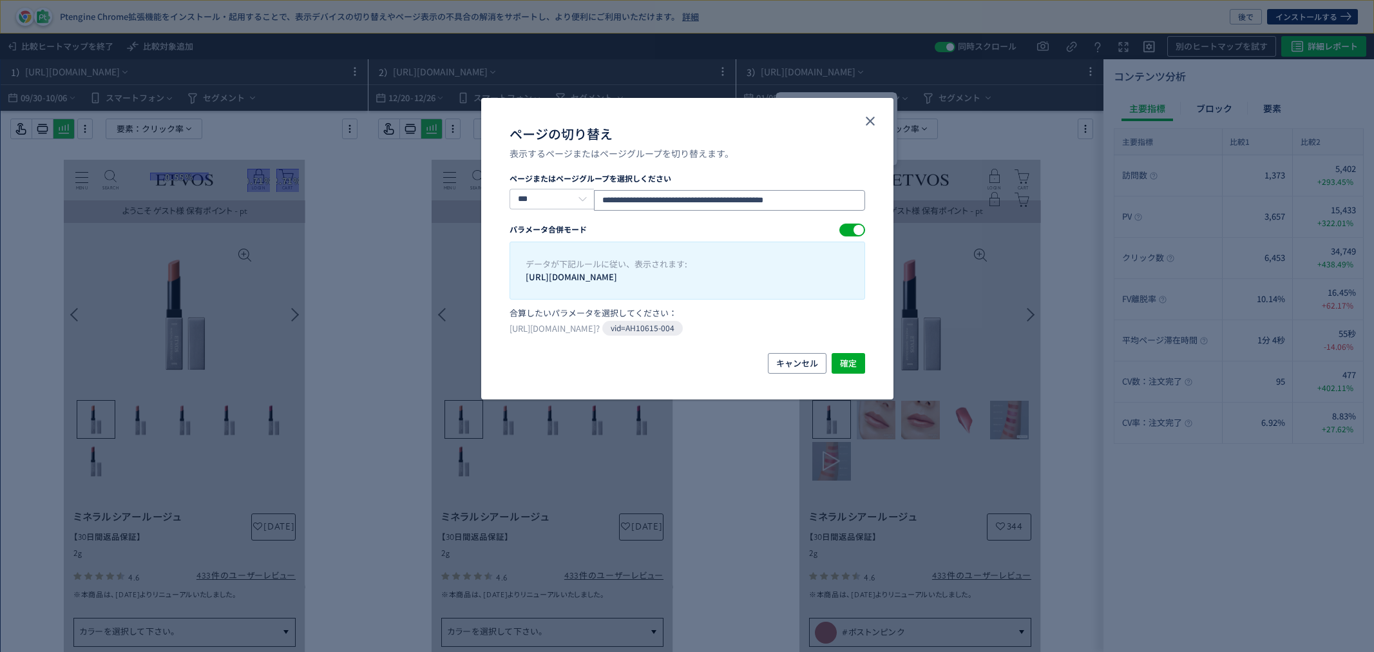
drag, startPoint x: 762, startPoint y: 200, endPoint x: 949, endPoint y: 200, distance: 186.8
click at [949, 200] on div "**********" at bounding box center [687, 326] width 1374 height 652
type input "**********"
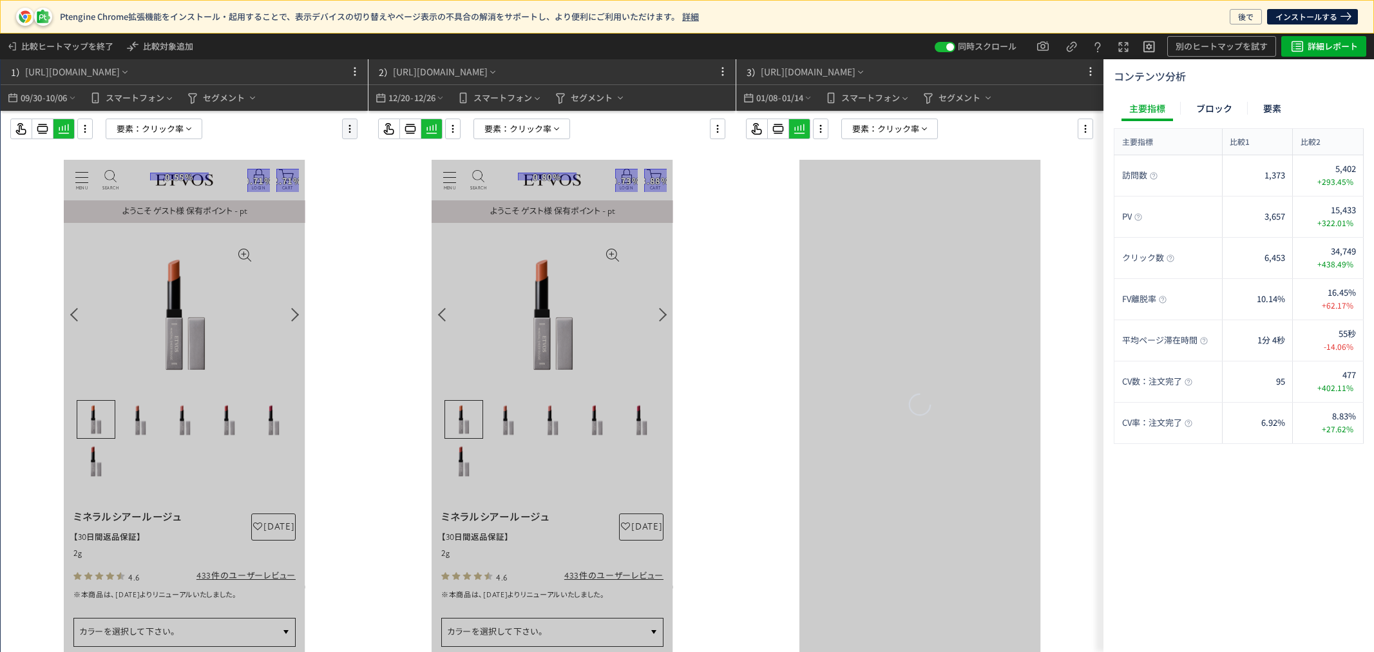
click at [343, 129] on icon at bounding box center [349, 129] width 15 height 14
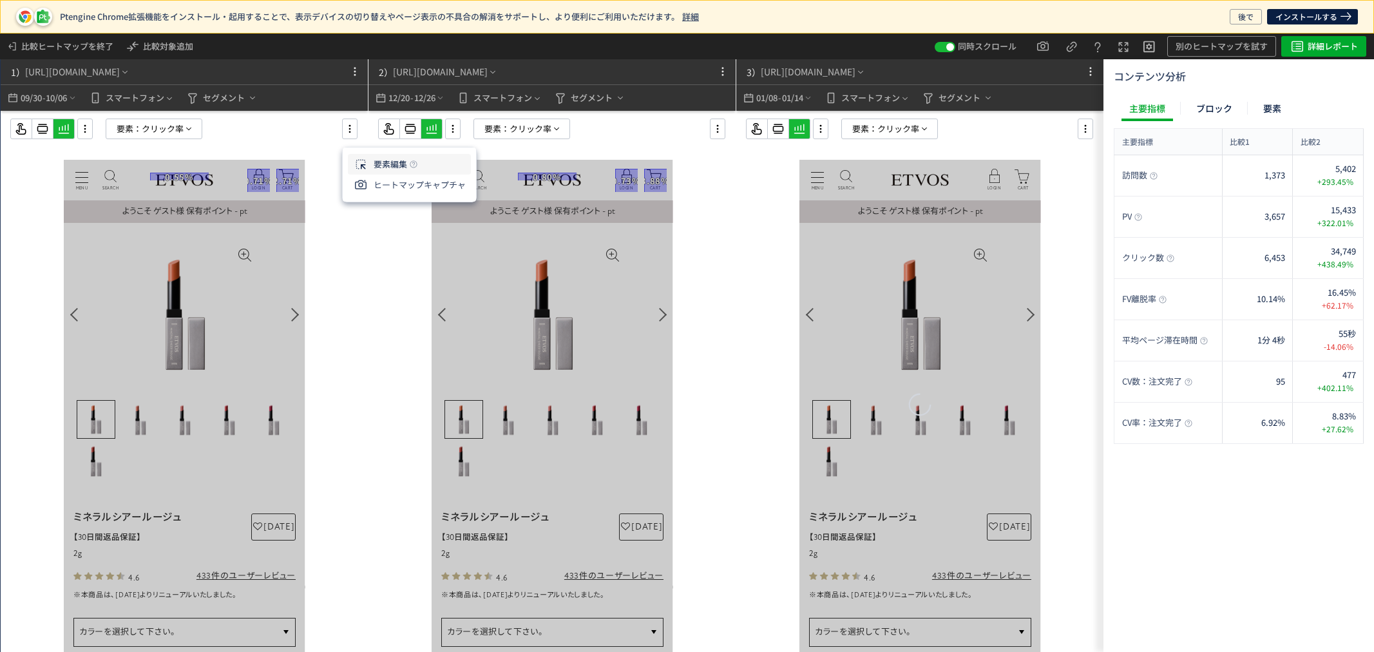
click at [388, 163] on li "要素編集" at bounding box center [409, 164] width 123 height 21
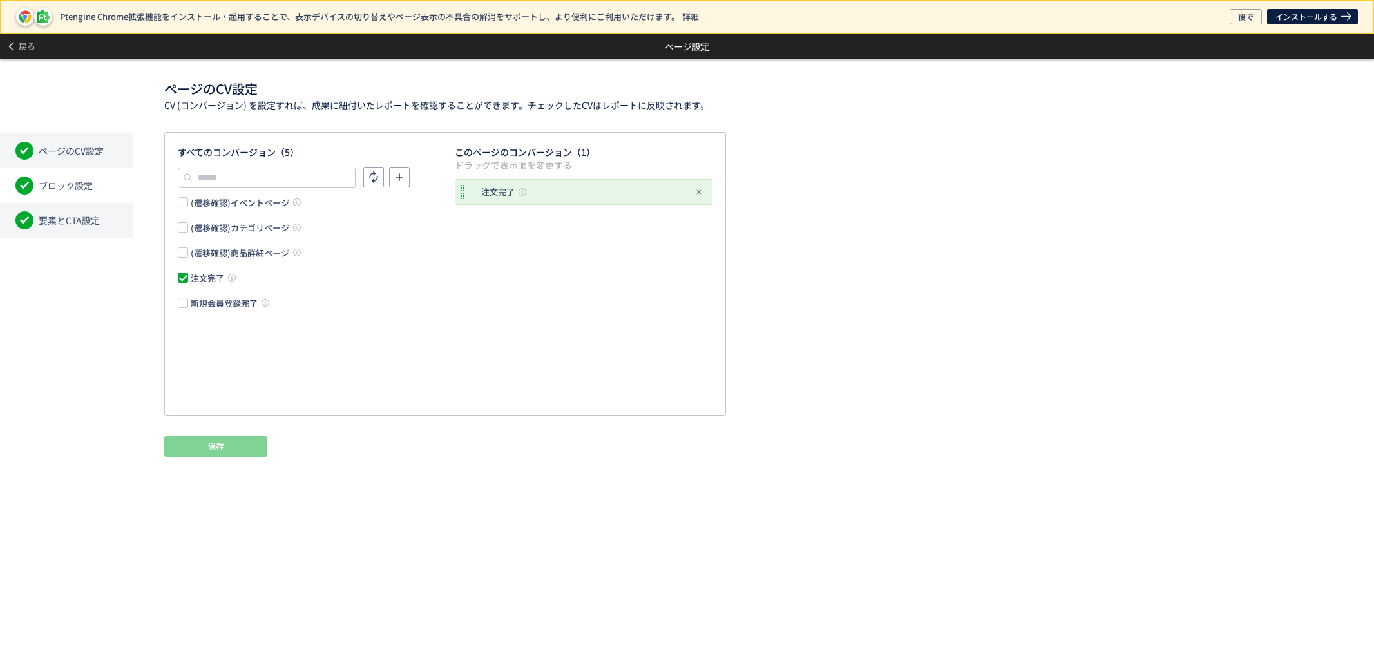
click at [101, 230] on li "要素とCTA設定" at bounding box center [66, 220] width 133 height 35
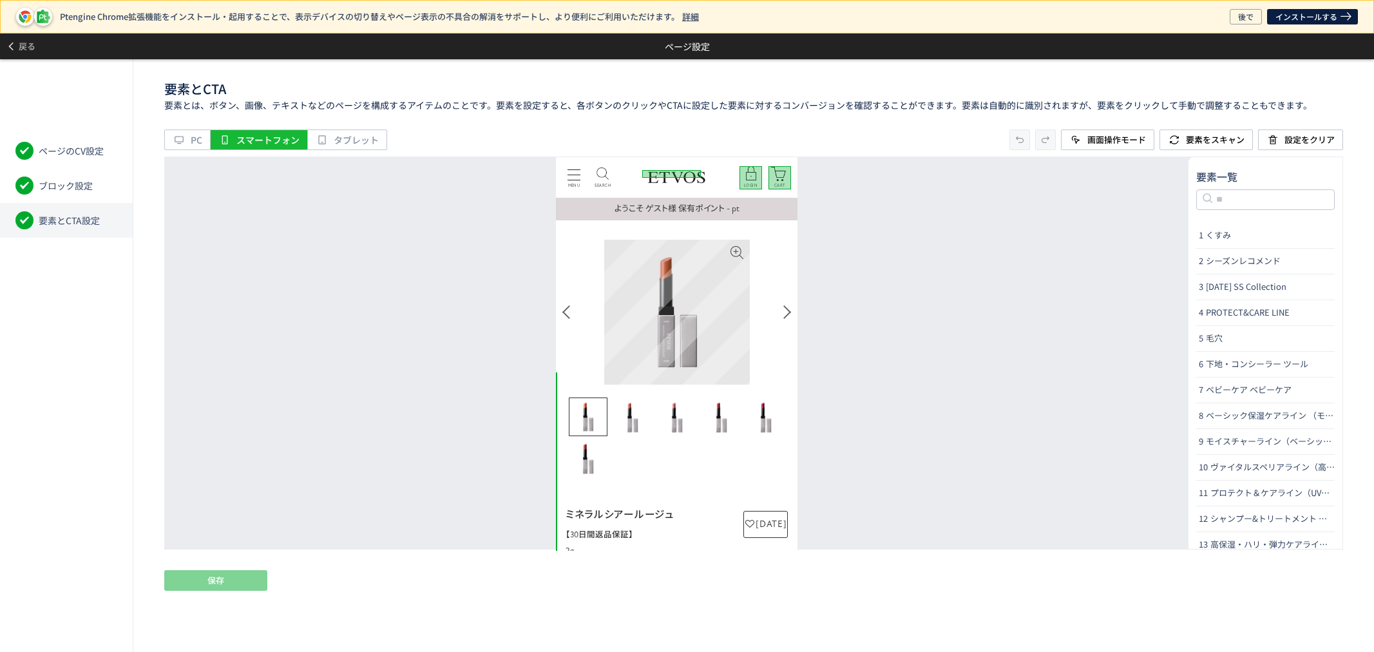
click at [654, 335] on img at bounding box center [677, 311] width 145 height 145
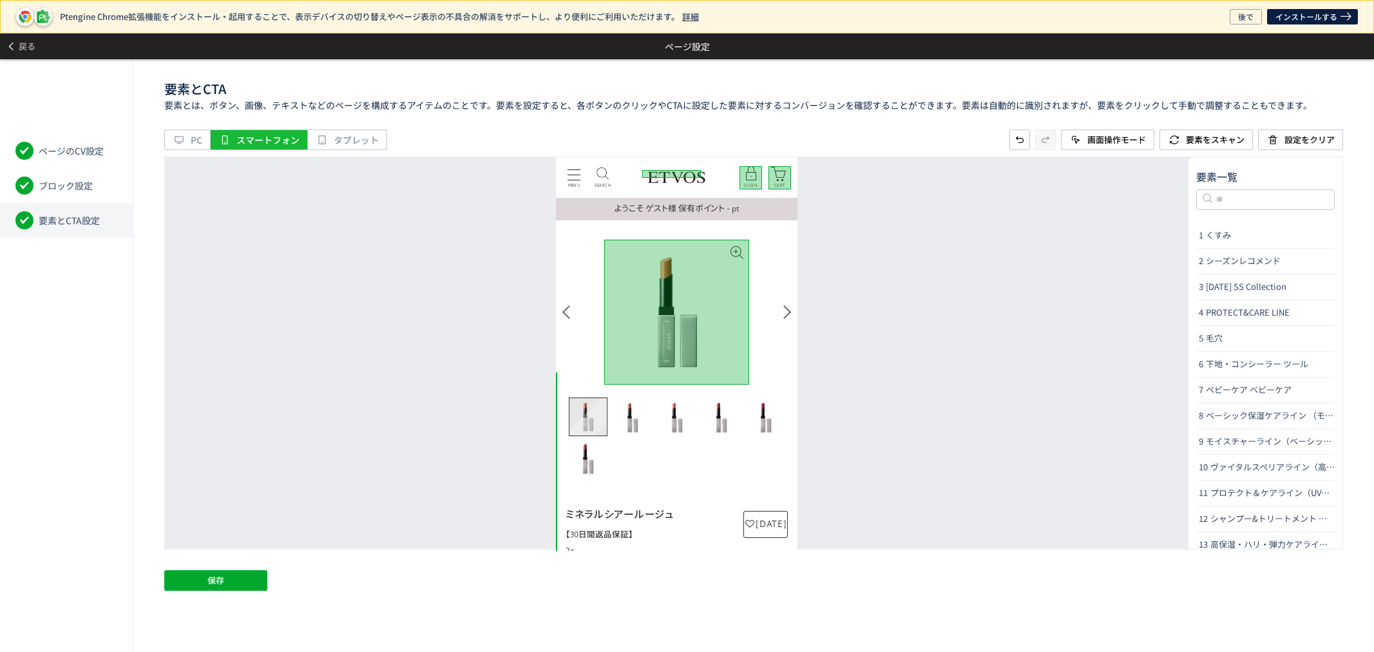
click at [587, 423] on img "Go to slide 1" at bounding box center [587, 415] width 37 height 37
click at [630, 420] on img "Go to slide 2" at bounding box center [632, 416] width 39 height 39
click at [675, 415] on img "Go to slide 3" at bounding box center [677, 416] width 39 height 39
click at [723, 415] on img "Go to slide 4" at bounding box center [721, 416] width 39 height 39
click at [757, 415] on img "Go to slide 5" at bounding box center [765, 416] width 39 height 39
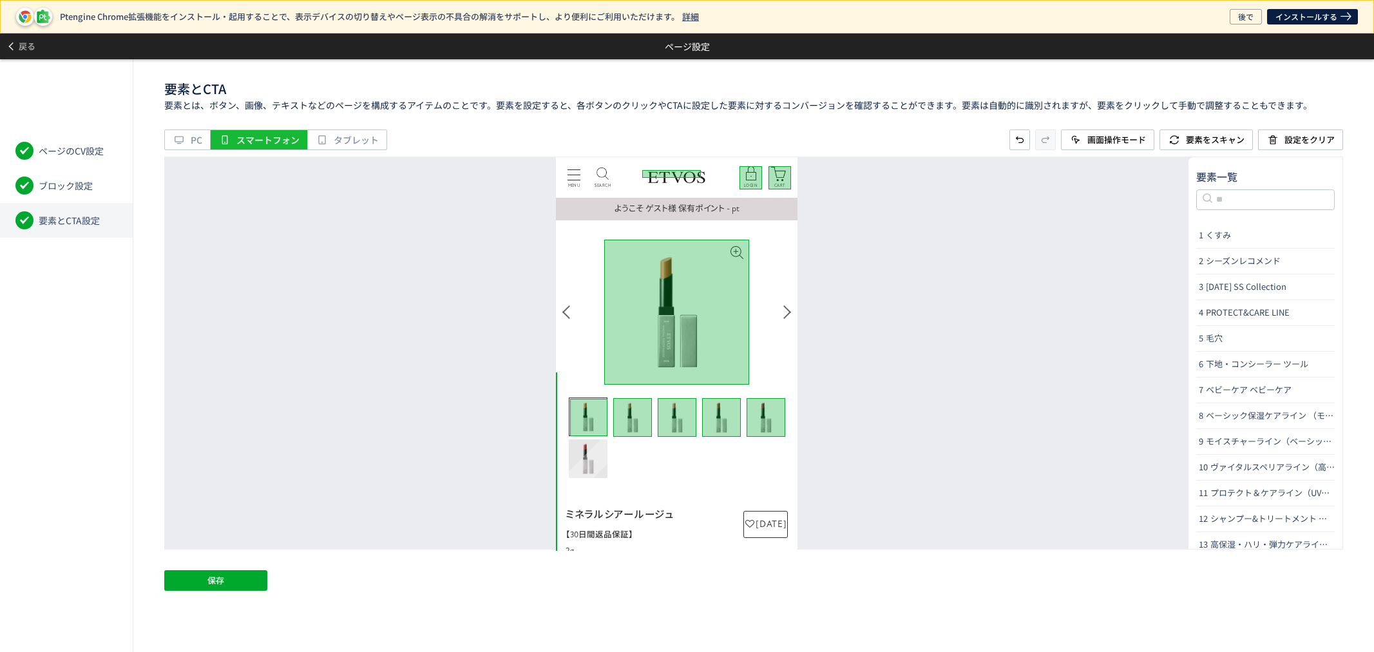
click at [592, 468] on img "Go to slide 6" at bounding box center [588, 458] width 39 height 39
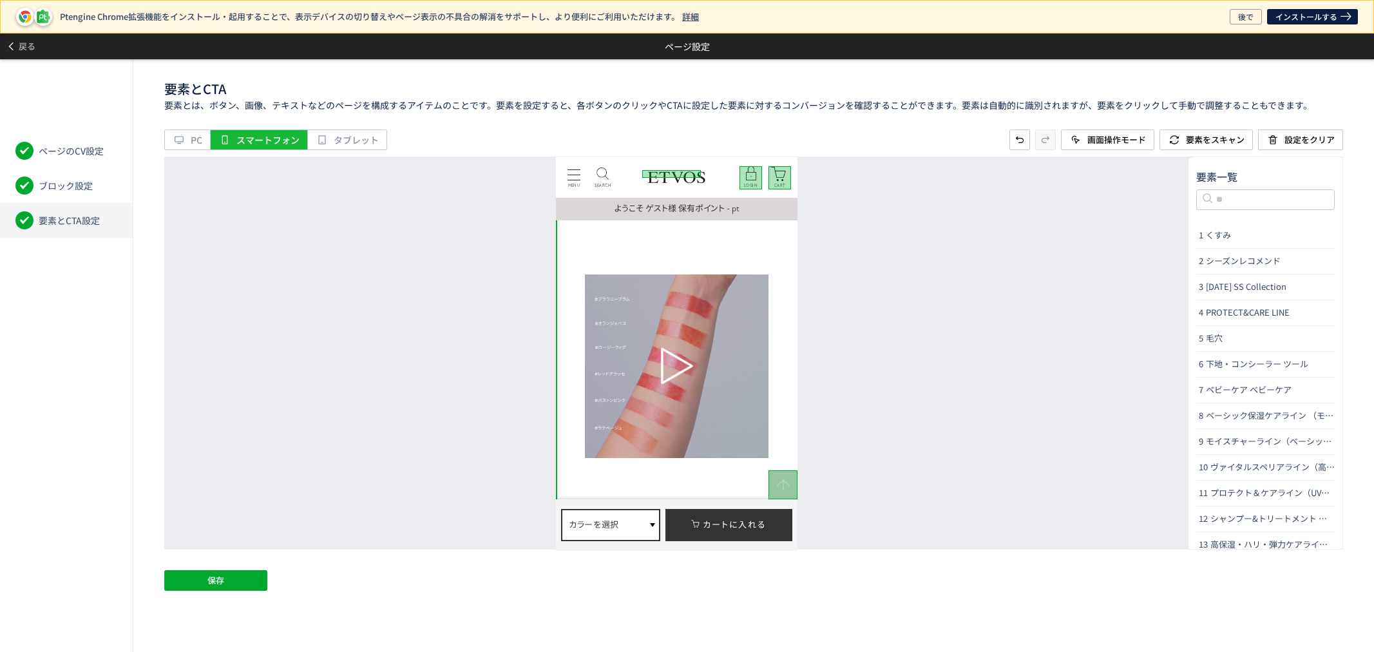
scroll to position [2003, 0]
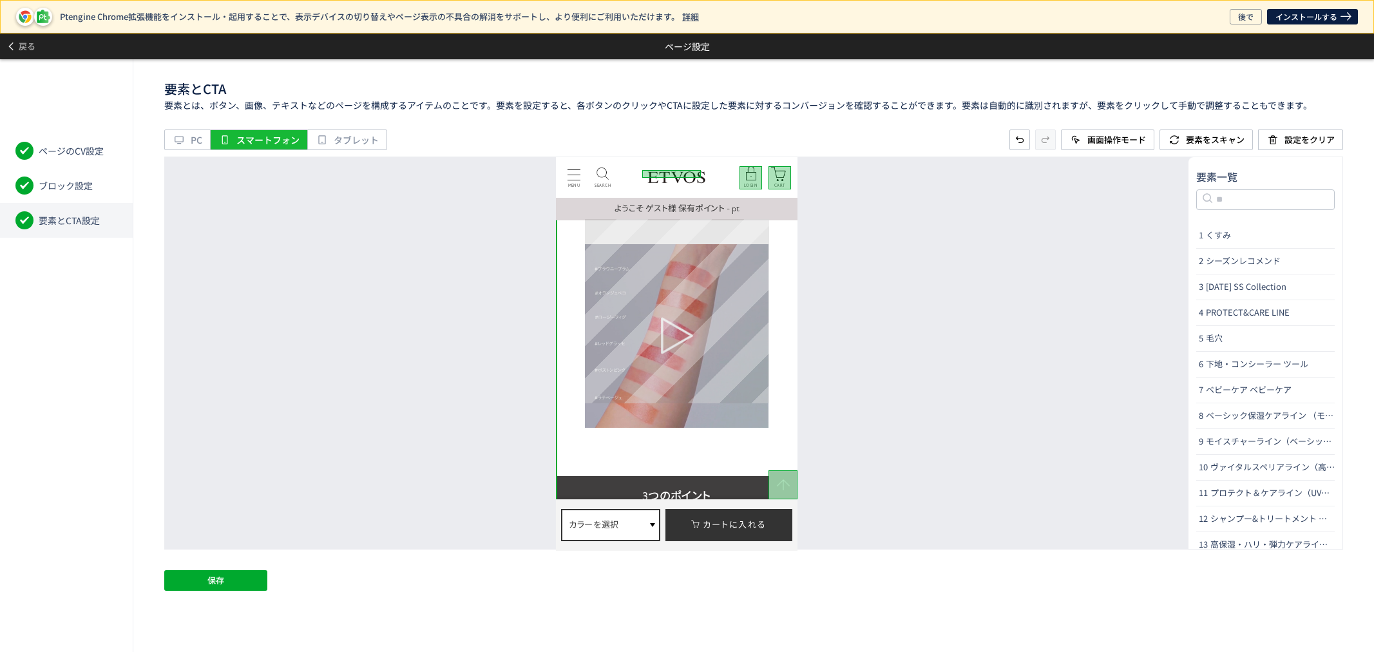
click at [656, 384] on div at bounding box center [677, 335] width 184 height 184
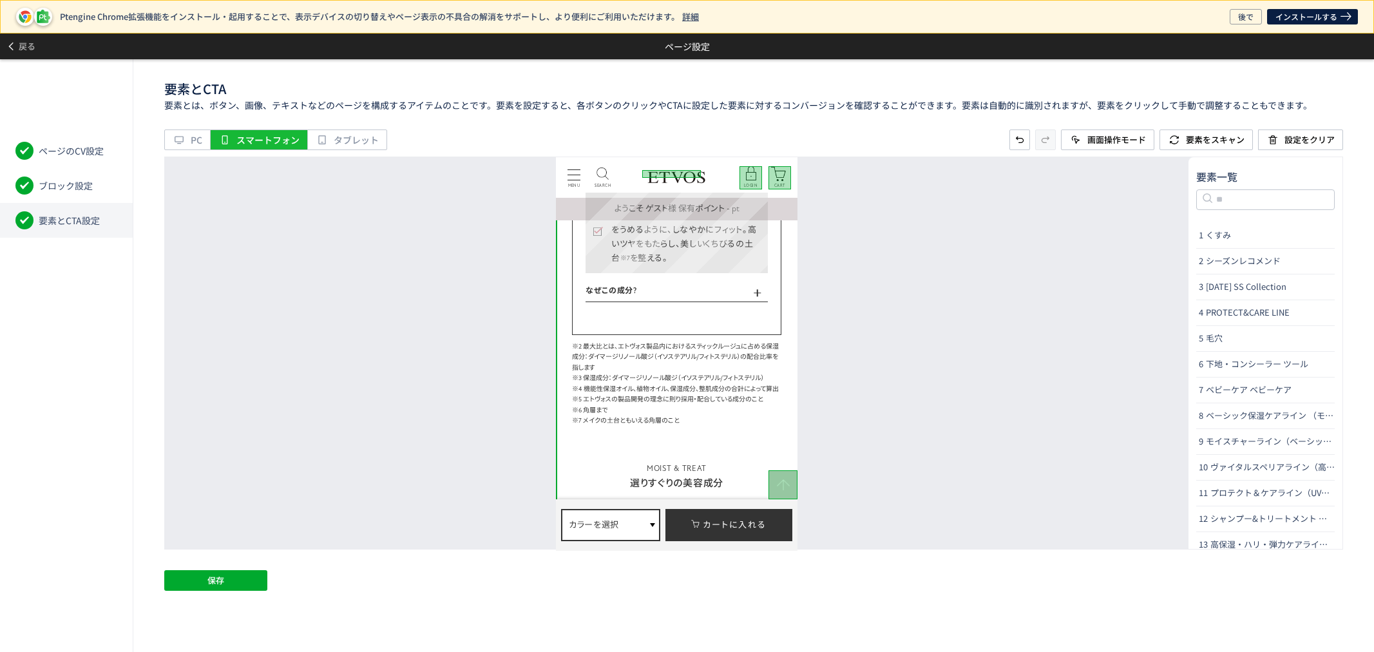
scroll to position [2862, 0]
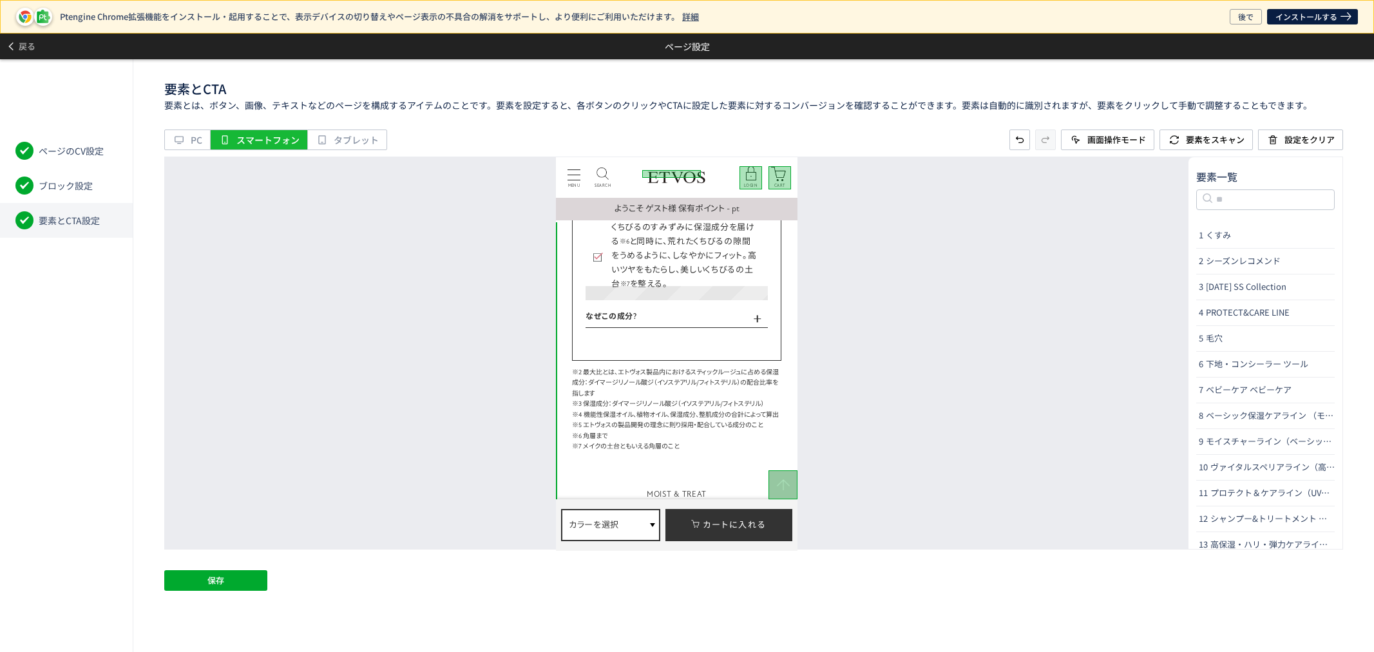
click at [701, 309] on p "なぜこの成分?" at bounding box center [676, 316] width 182 height 14
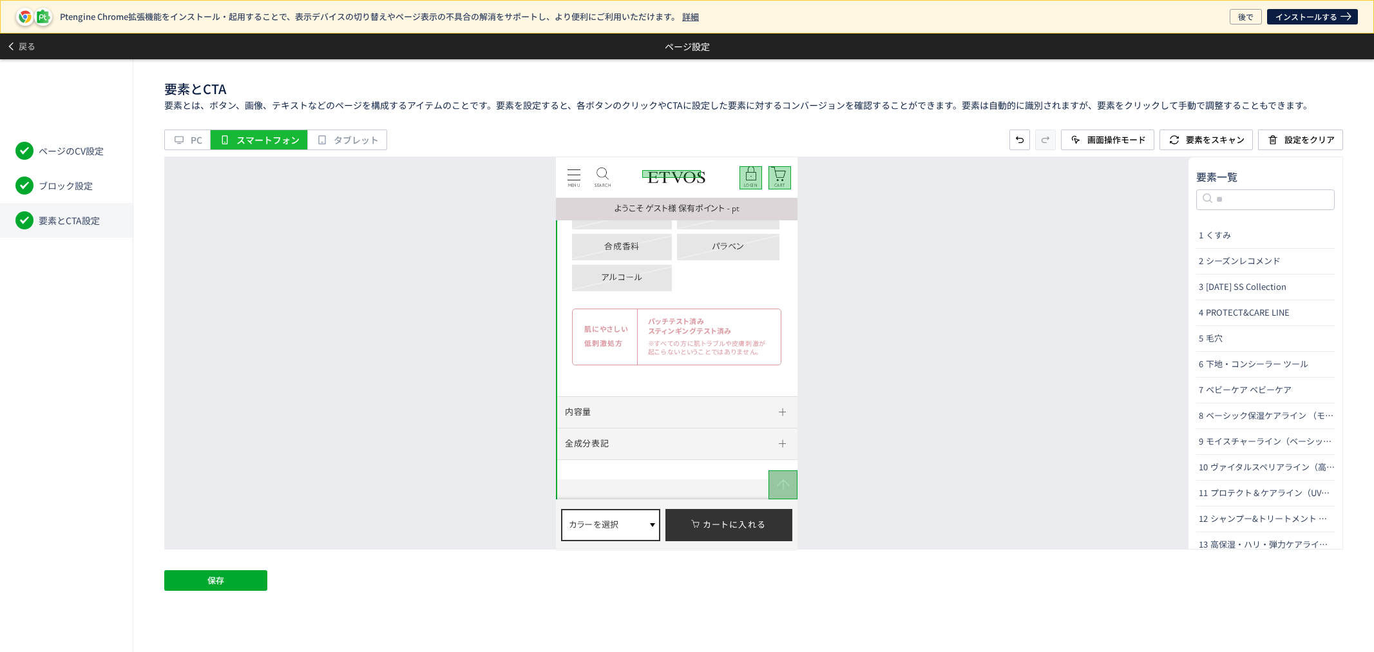
scroll to position [4937, 0]
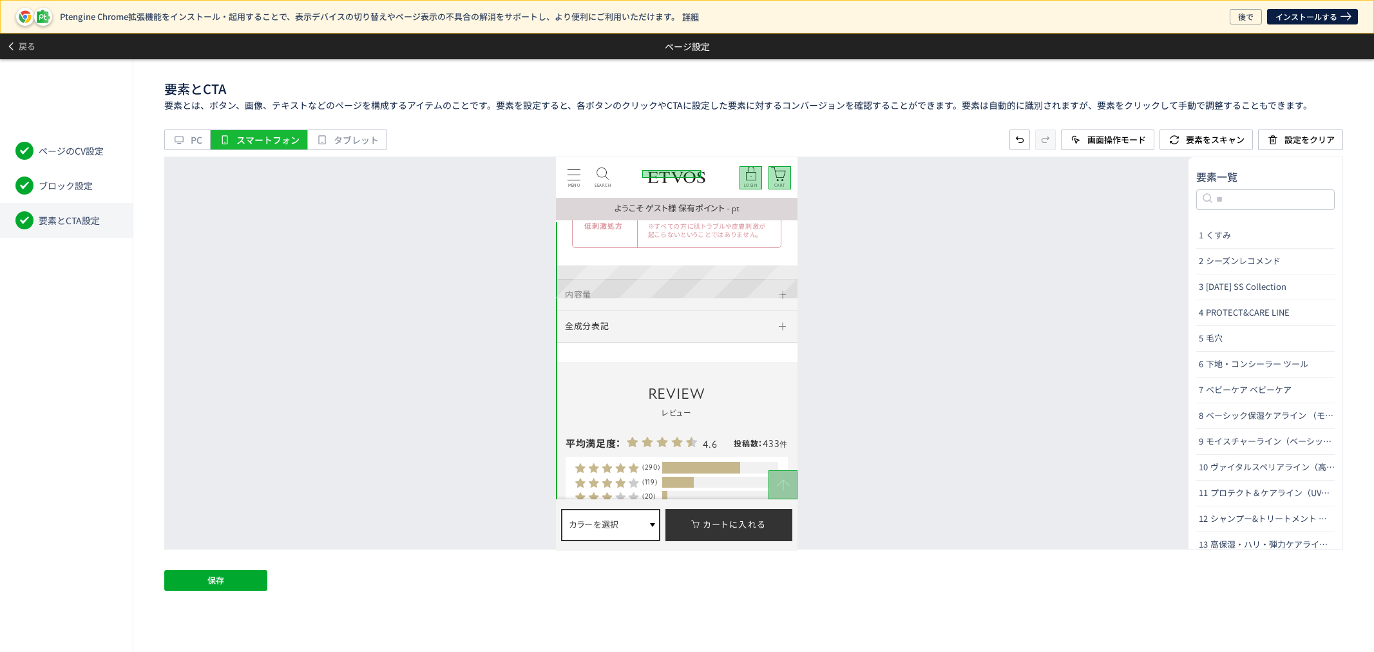
click at [705, 310] on dt "全成分表記" at bounding box center [677, 326] width 242 height 32
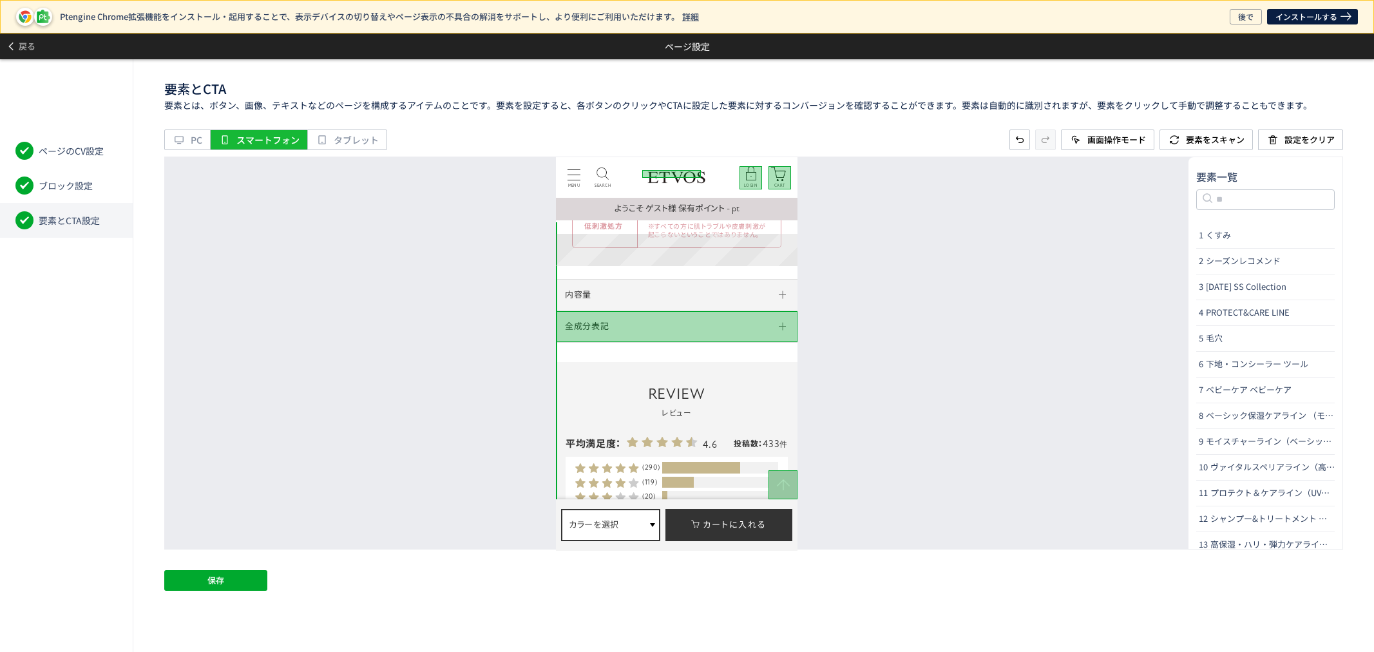
click at [708, 278] on dt "内容量" at bounding box center [677, 294] width 242 height 32
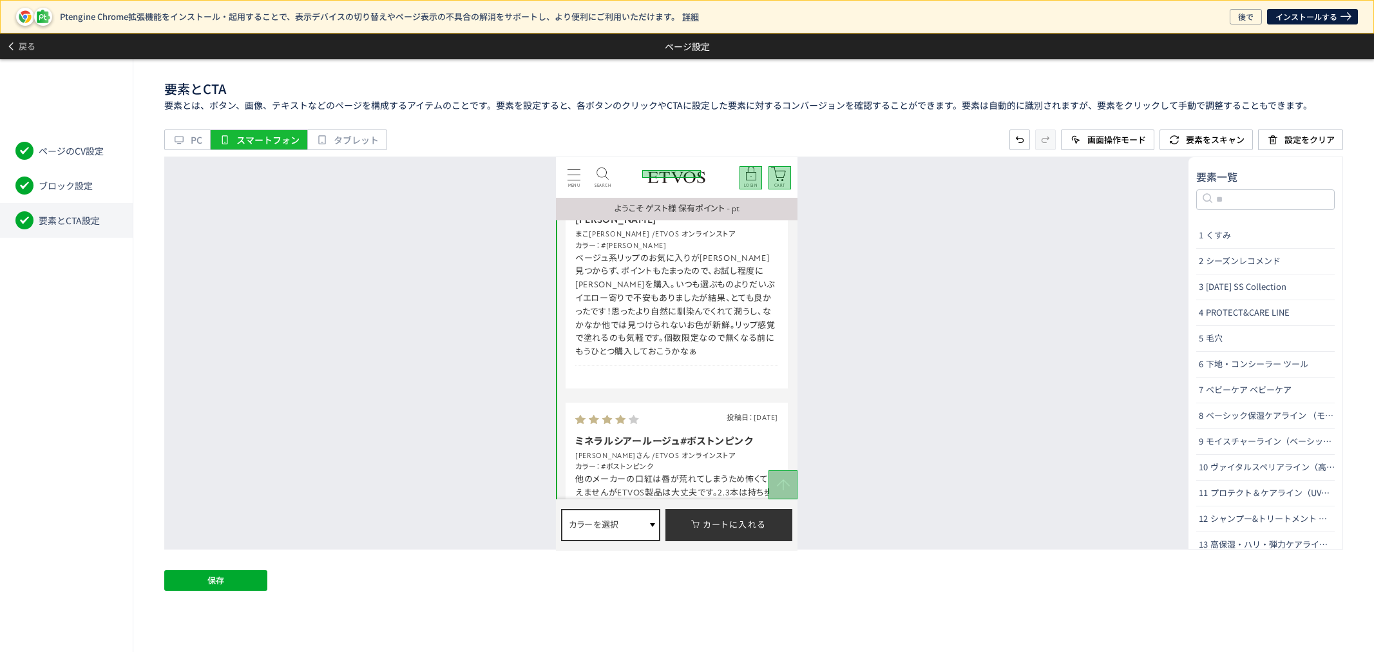
scroll to position [5509, 0]
click at [242, 570] on footer "保存" at bounding box center [753, 581] width 1179 height 23
click at [242, 578] on button "保存" at bounding box center [215, 580] width 103 height 21
click at [17, 42] on span at bounding box center [12, 46] width 13 height 23
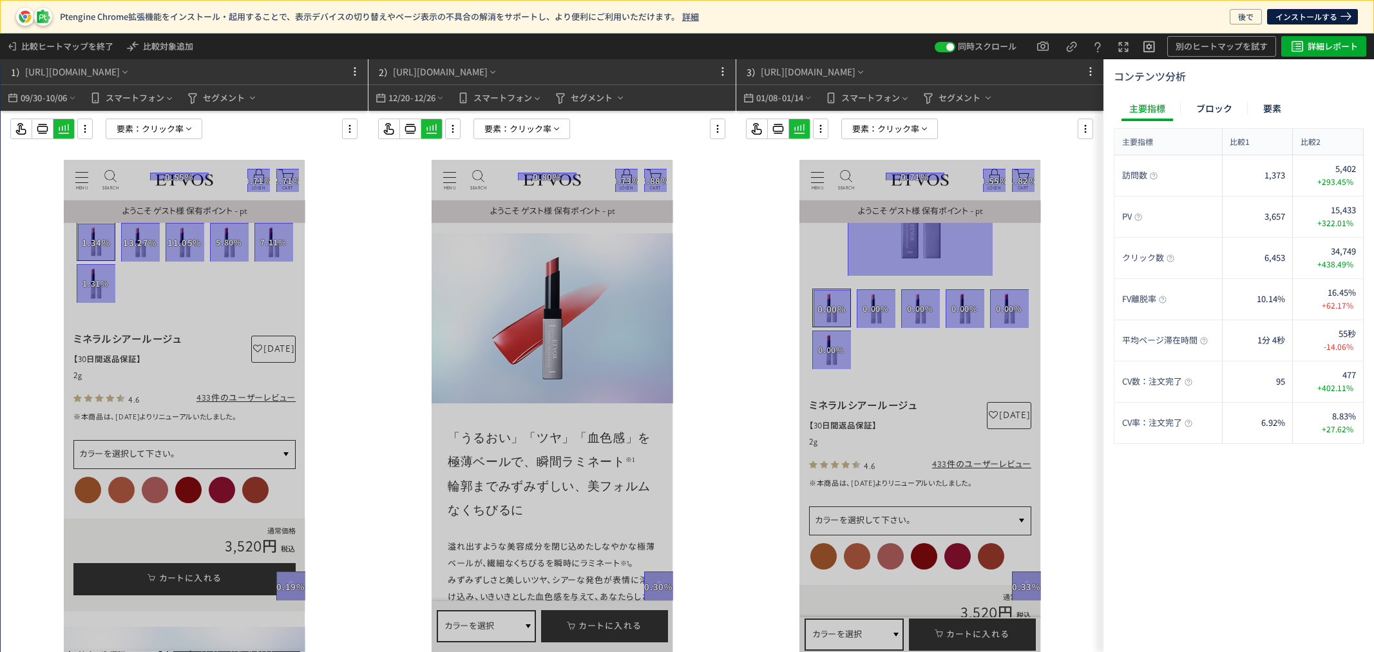
scroll to position [593, 0]
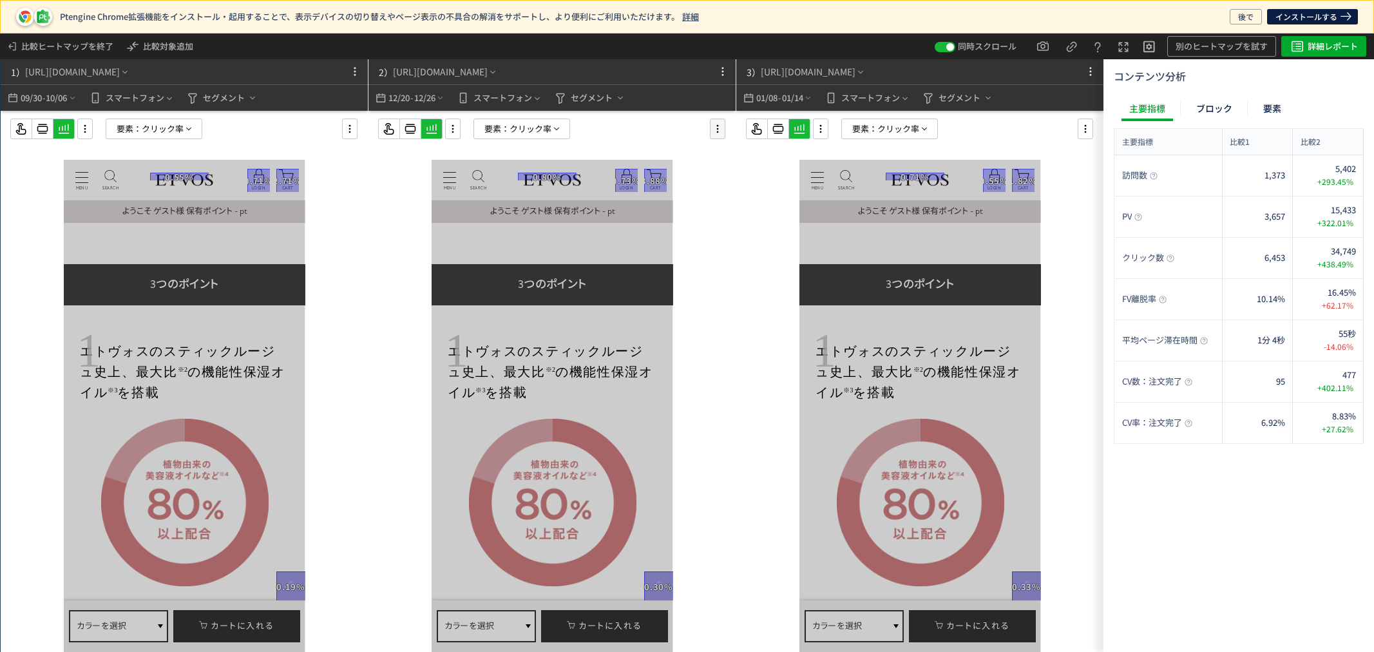
click at [715, 122] on icon at bounding box center [717, 129] width 15 height 14
click at [615, 132] on div "要素： [PERSON_NAME]率" at bounding box center [562, 128] width 368 height 21
click at [404, 124] on icon at bounding box center [409, 128] width 15 height 15
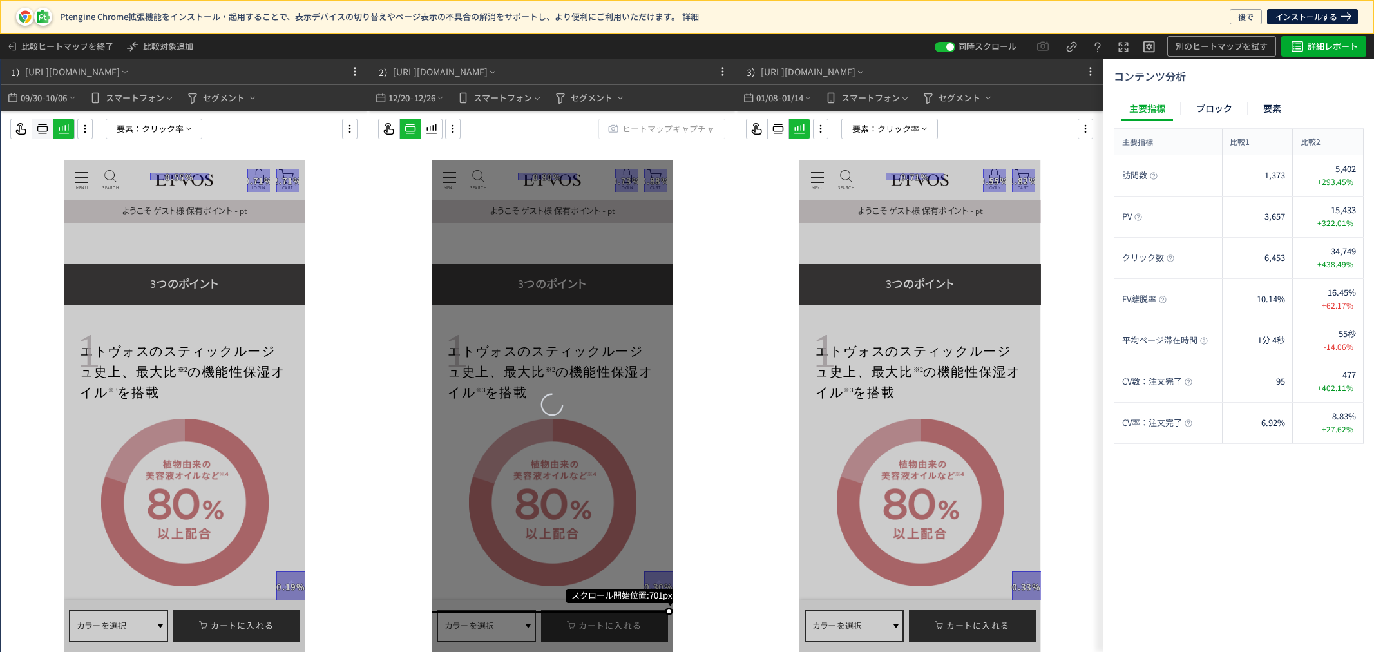
click at [41, 127] on icon at bounding box center [42, 128] width 15 height 15
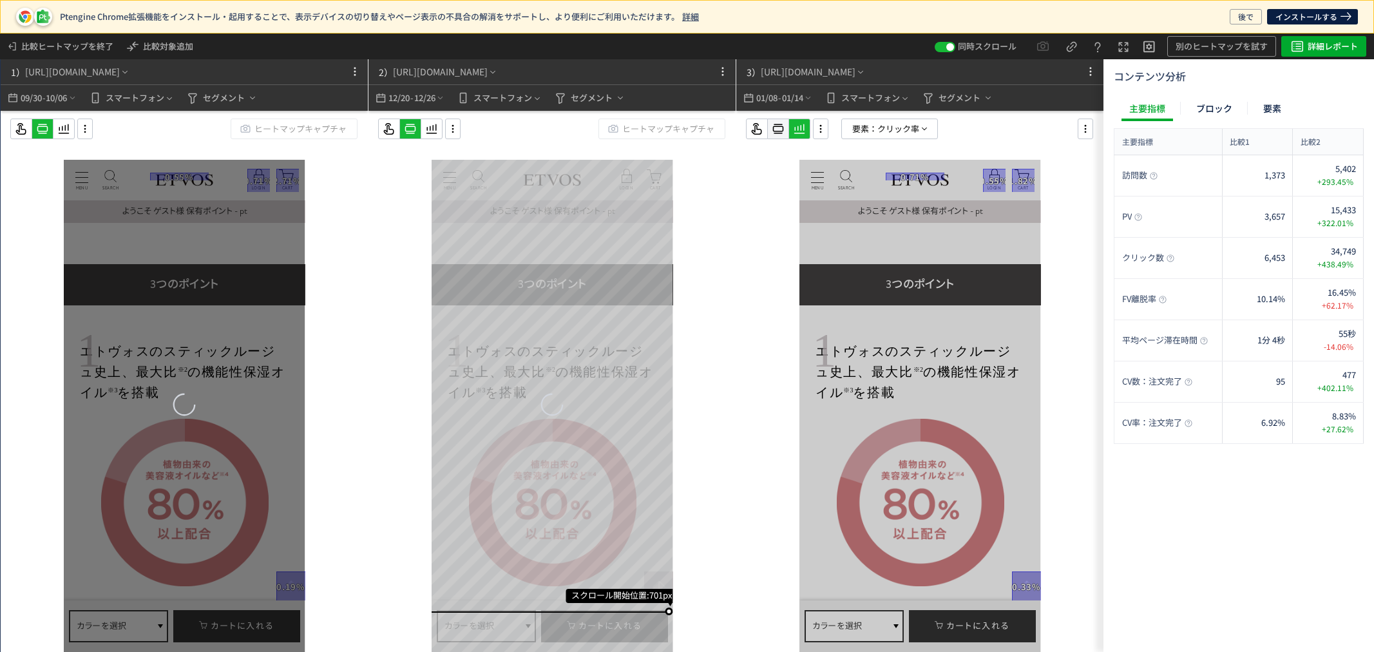
click at [768, 131] on div at bounding box center [778, 128] width 21 height 21
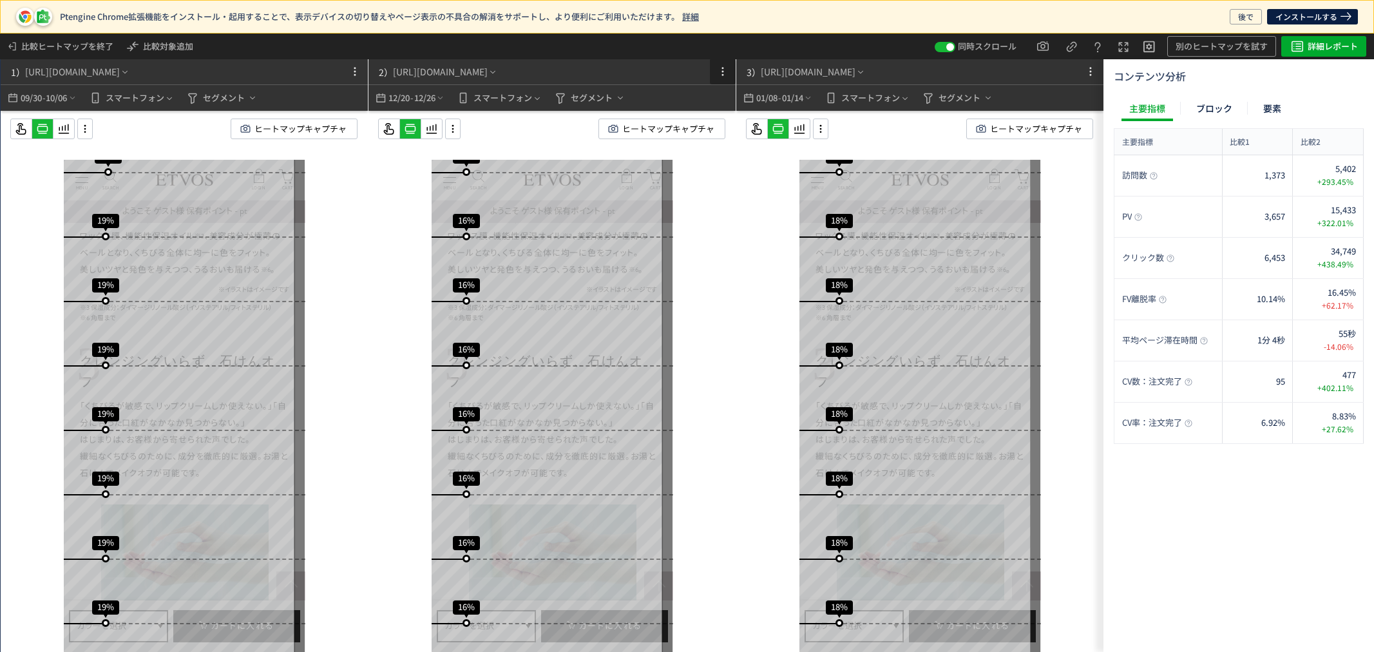
click at [712, 70] on span at bounding box center [723, 71] width 26 height 15
click at [0, 0] on p "削除" at bounding box center [0, 0] width 0 height 0
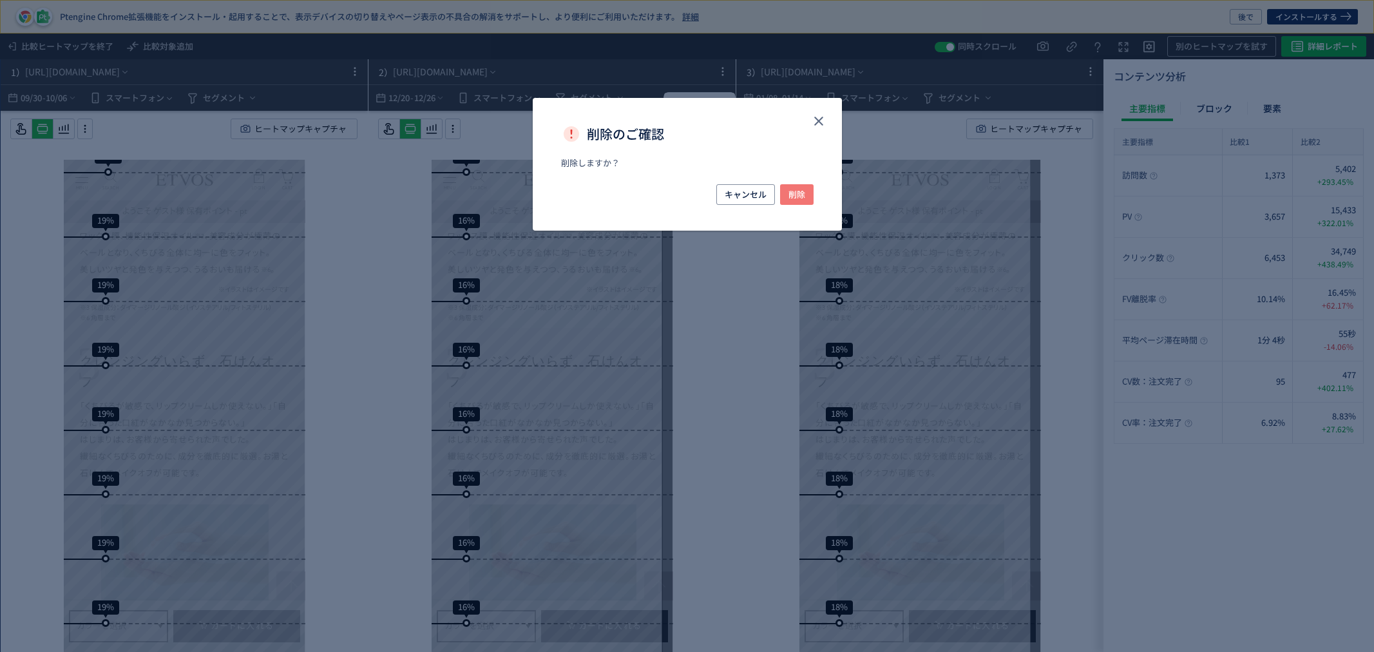
click at [810, 198] on div "キャンセル 削除" at bounding box center [687, 207] width 309 height 46
click at [795, 195] on span "削除" at bounding box center [796, 194] width 17 height 21
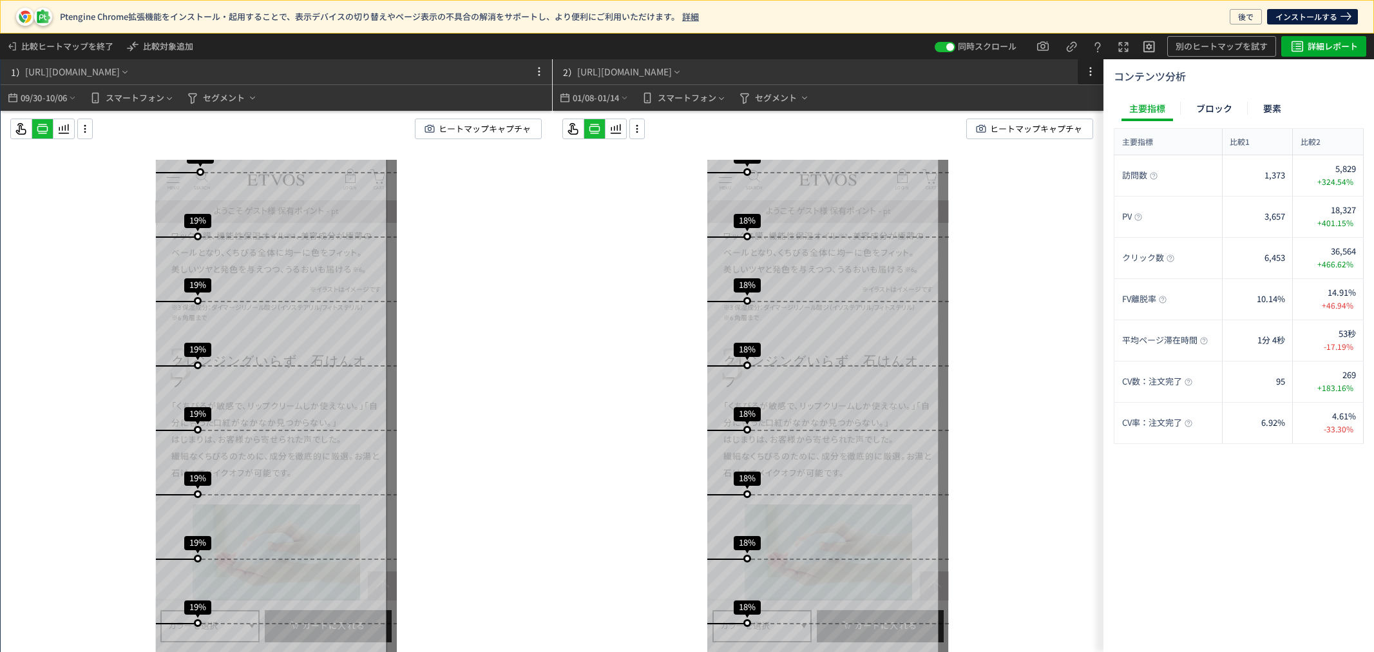
click at [1083, 71] on icon at bounding box center [1090, 71] width 15 height 15
click at [1061, 132] on p "削除" at bounding box center [1065, 128] width 18 height 23
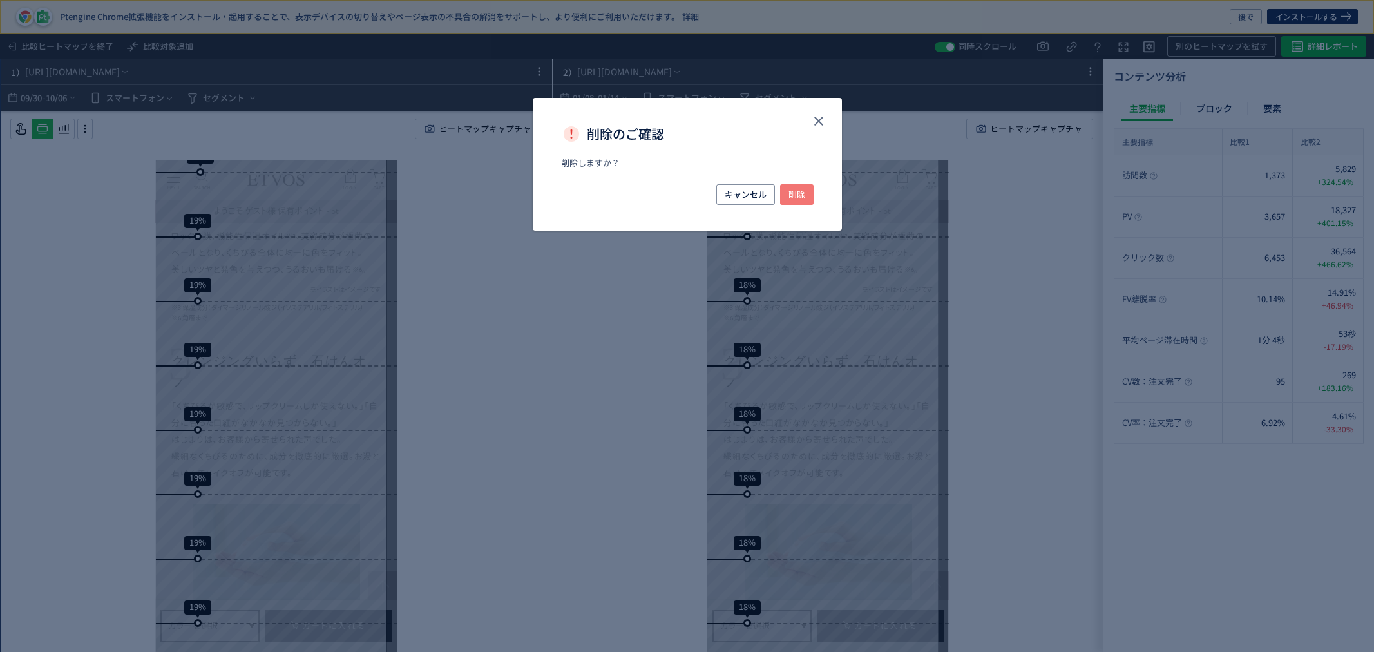
click at [802, 190] on span "削除" at bounding box center [796, 194] width 17 height 21
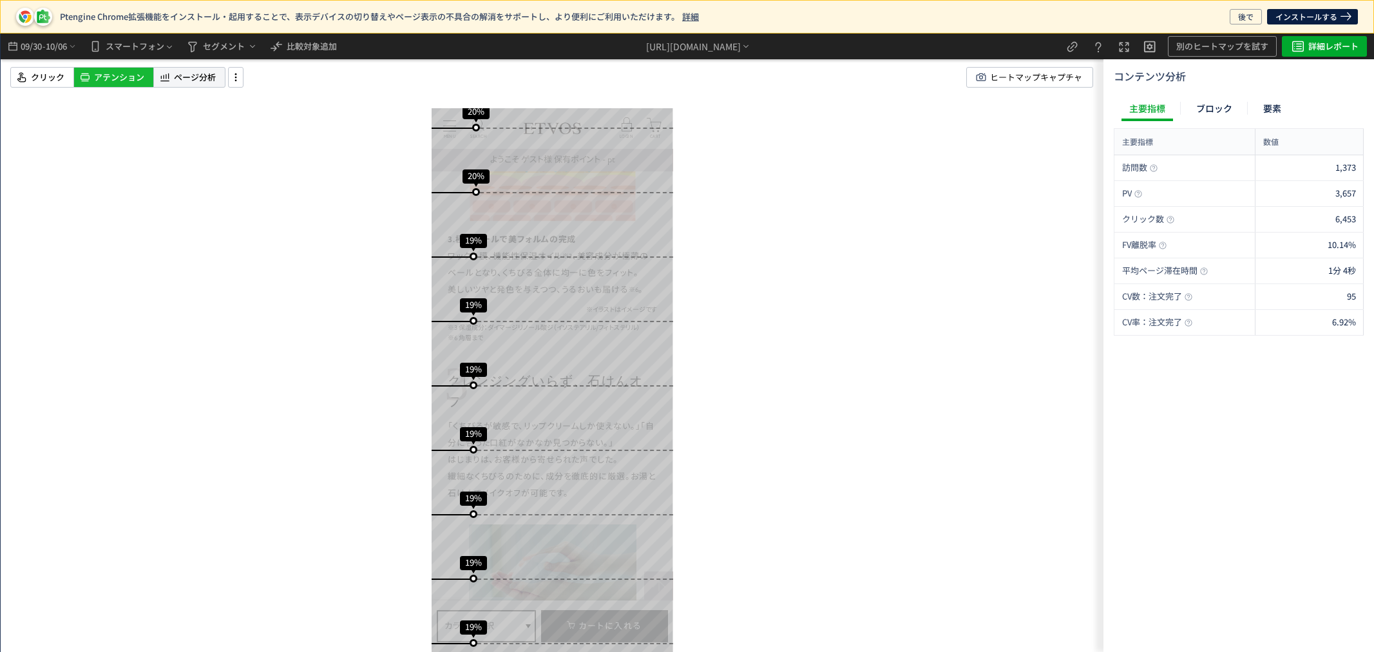
click at [171, 80] on icon at bounding box center [164, 77] width 13 height 15
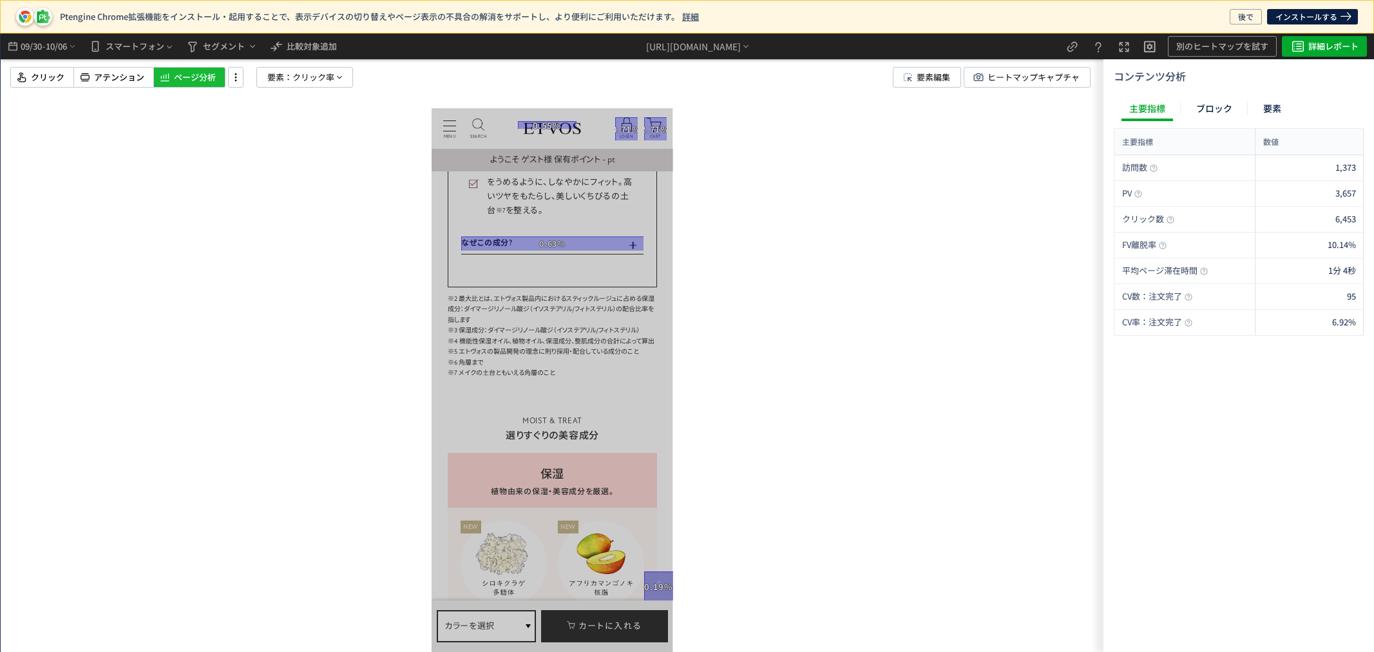
scroll to position [2850, 0]
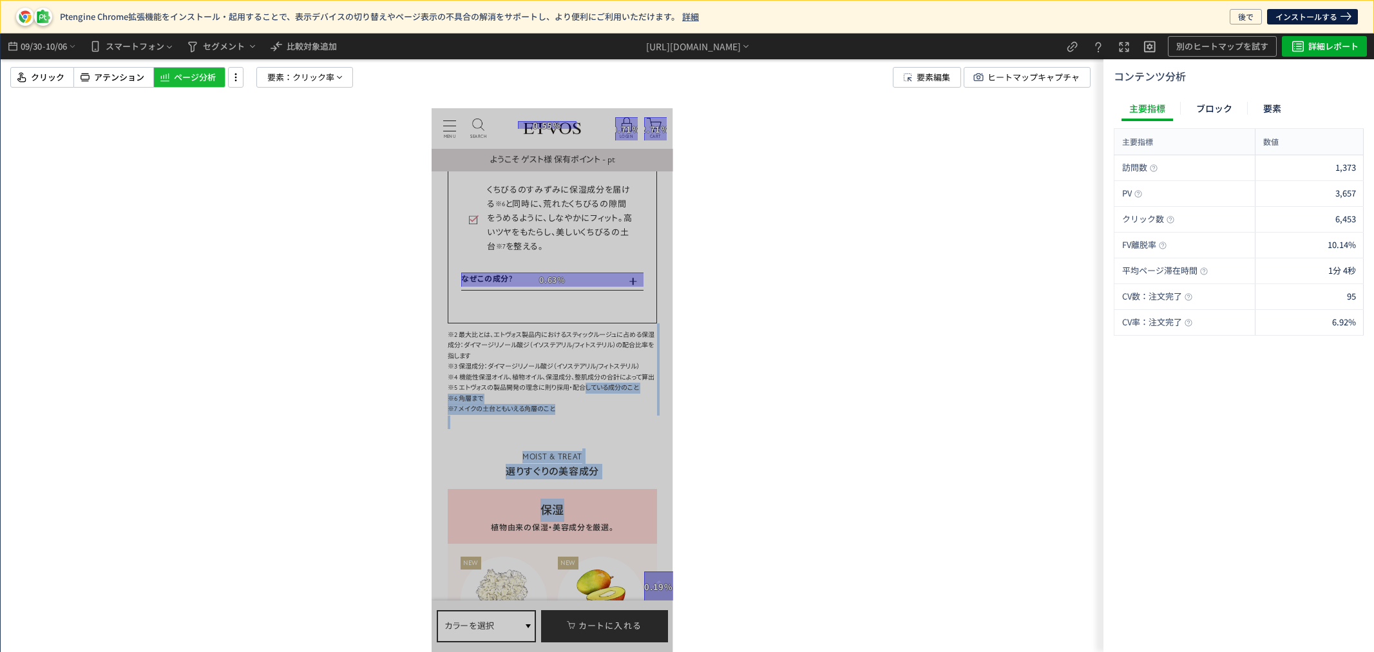
drag, startPoint x: 573, startPoint y: 494, endPoint x: 585, endPoint y: 285, distance: 209.7
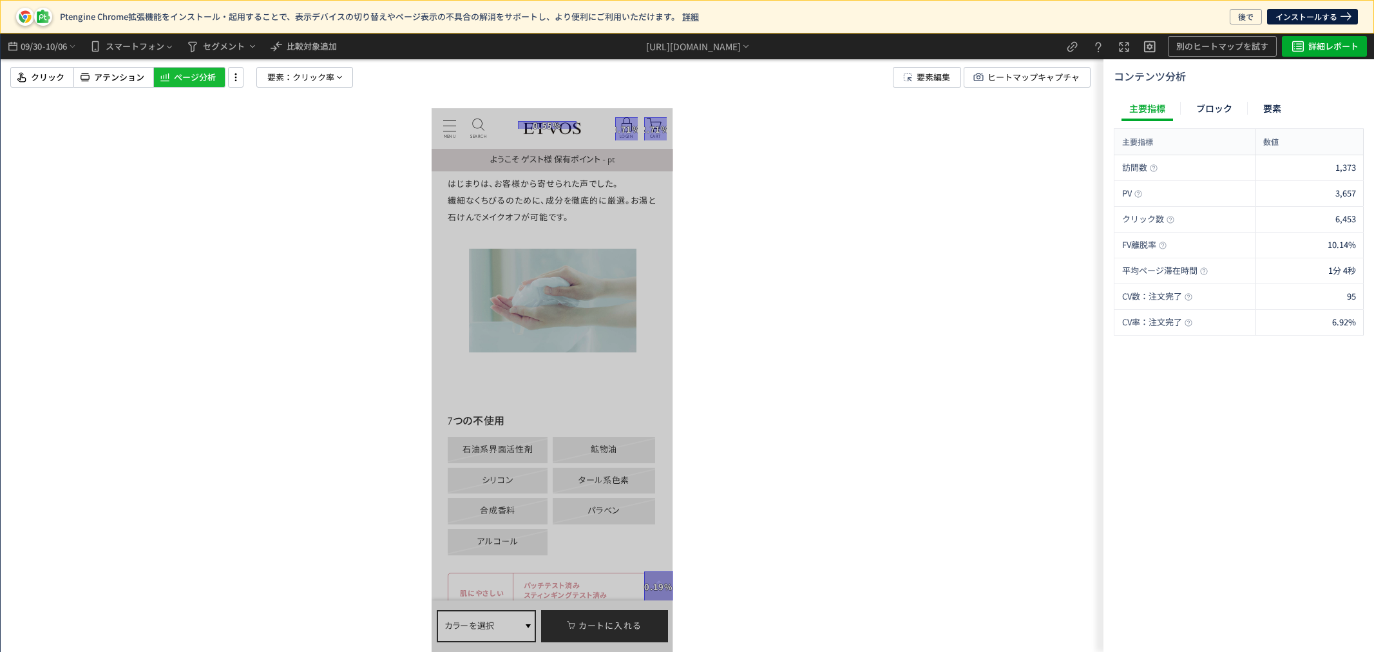
scroll to position [4703, 0]
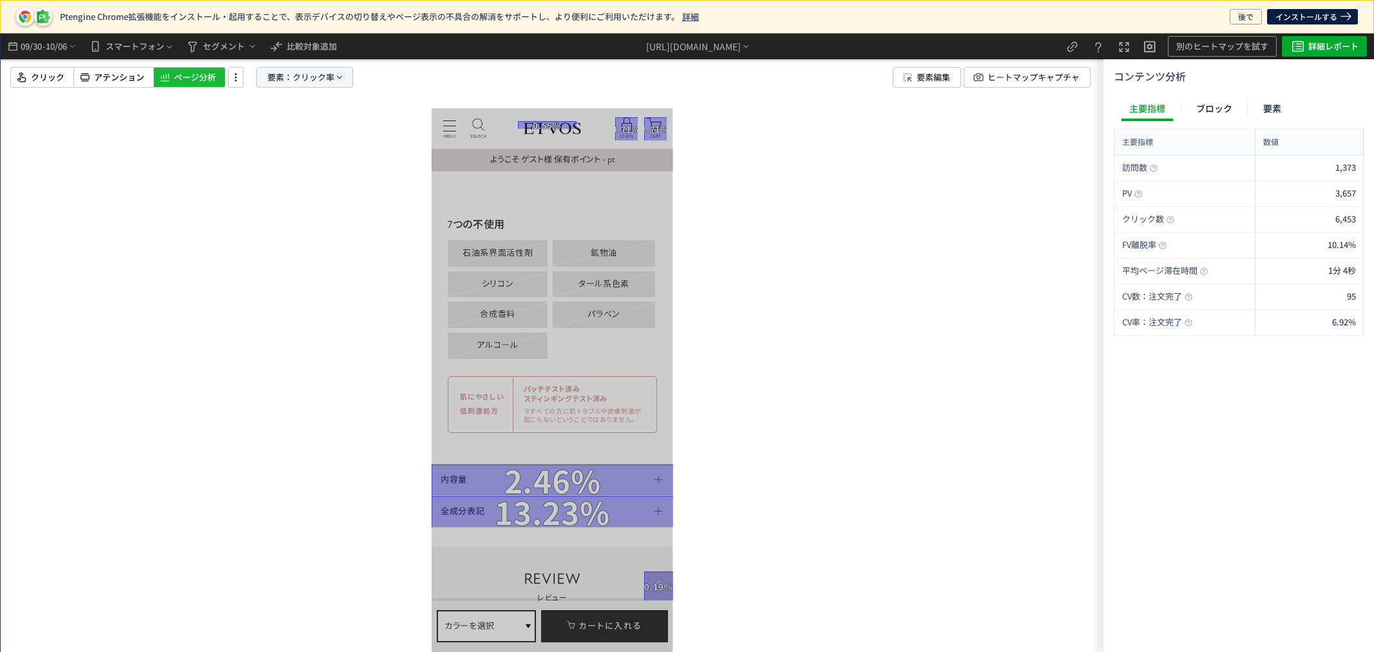
click at [309, 75] on span "クリック率" at bounding box center [313, 77] width 42 height 19
click at [274, 187] on span "クリック率" at bounding box center [273, 188] width 42 height 12
click at [289, 298] on p "注文完了" at bounding box center [301, 300] width 99 height 22
click at [396, 330] on li "CV貢献率" at bounding box center [396, 330] width 45 height 23
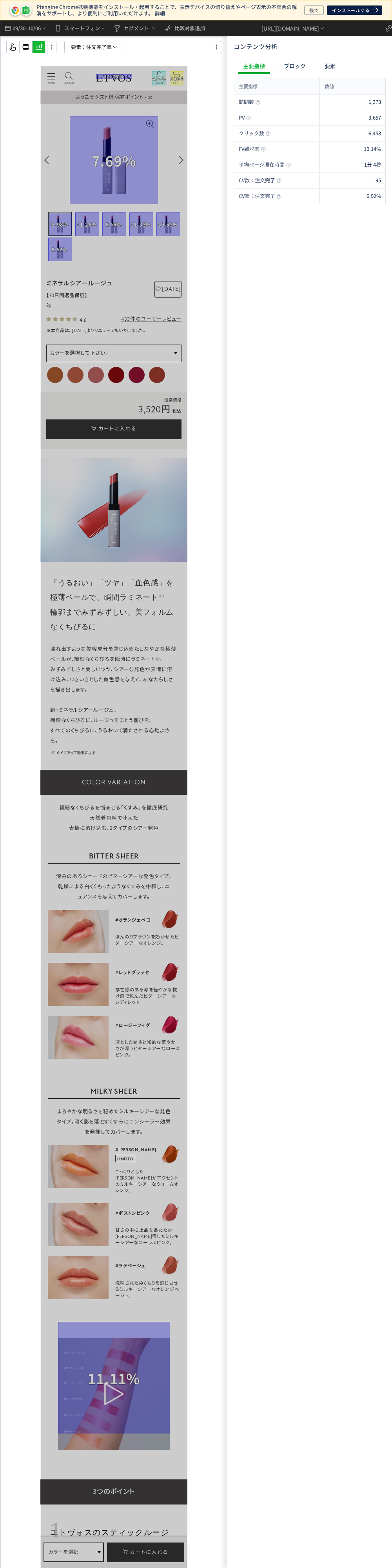
scroll to position [0, 0]
